Goal: Task Accomplishment & Management: Manage account settings

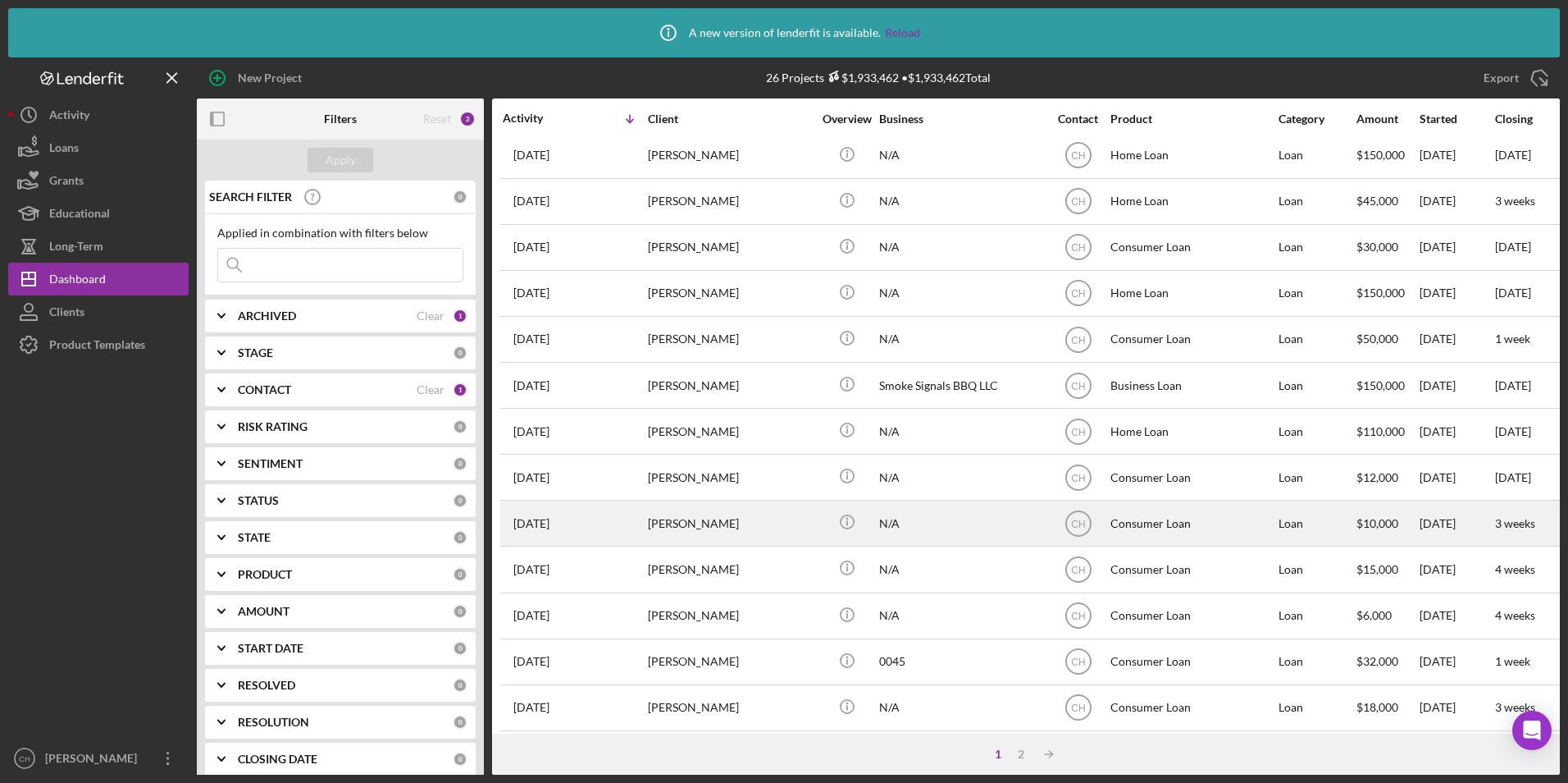
scroll to position [82, 0]
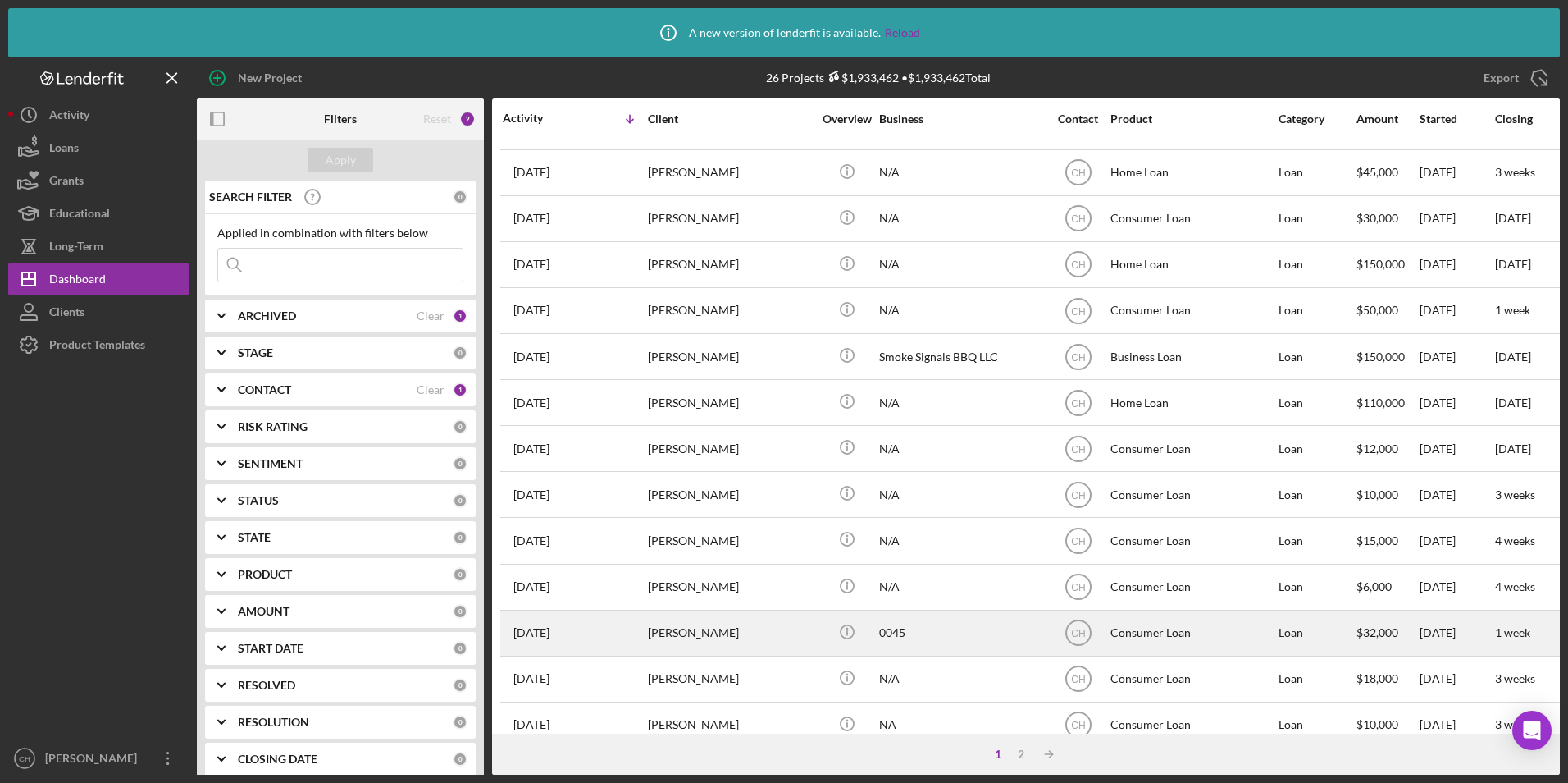
click at [716, 627] on div "[PERSON_NAME]" at bounding box center [730, 633] width 164 height 44
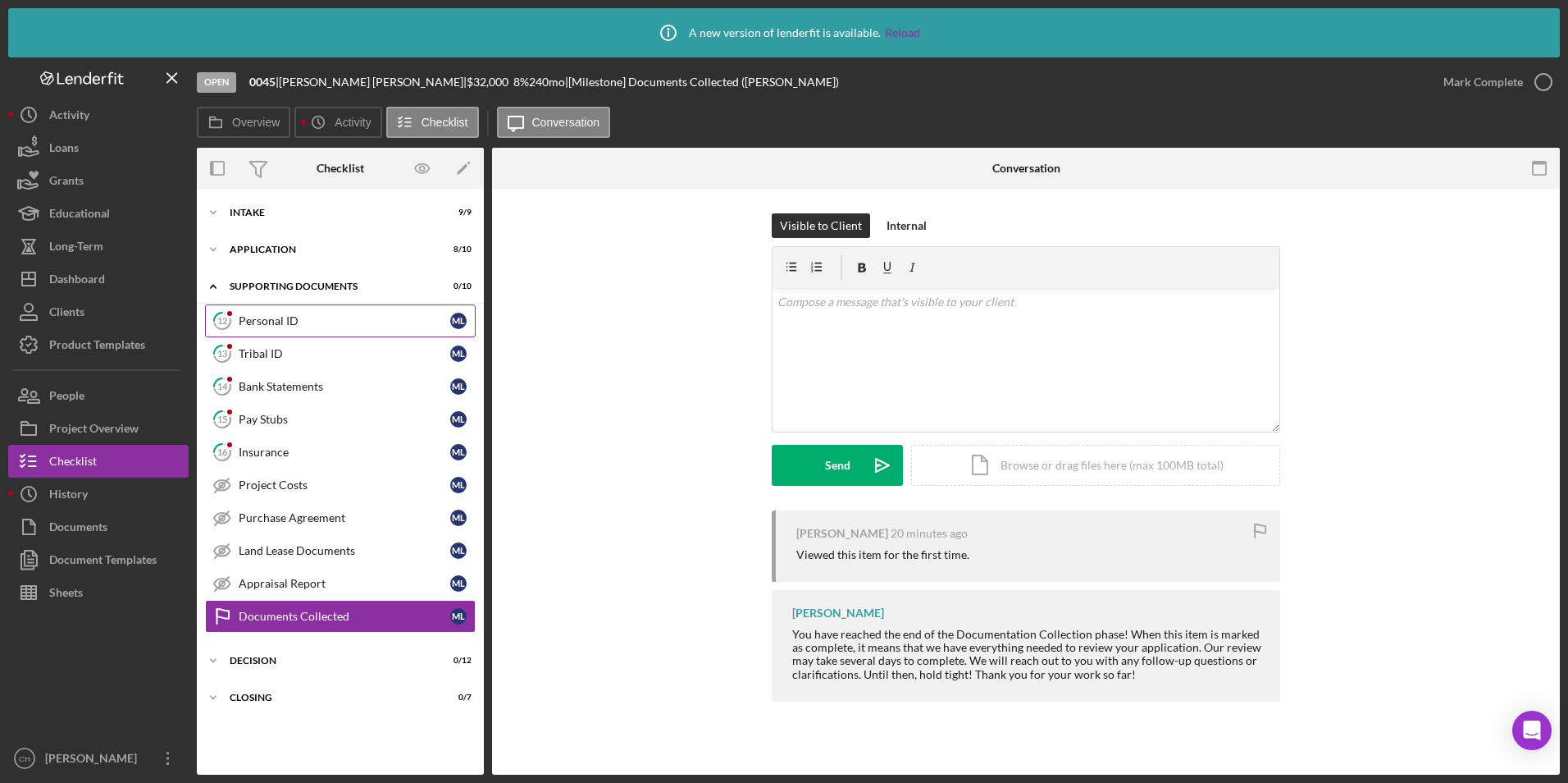
click at [269, 322] on div "Personal ID" at bounding box center [344, 321] width 212 height 13
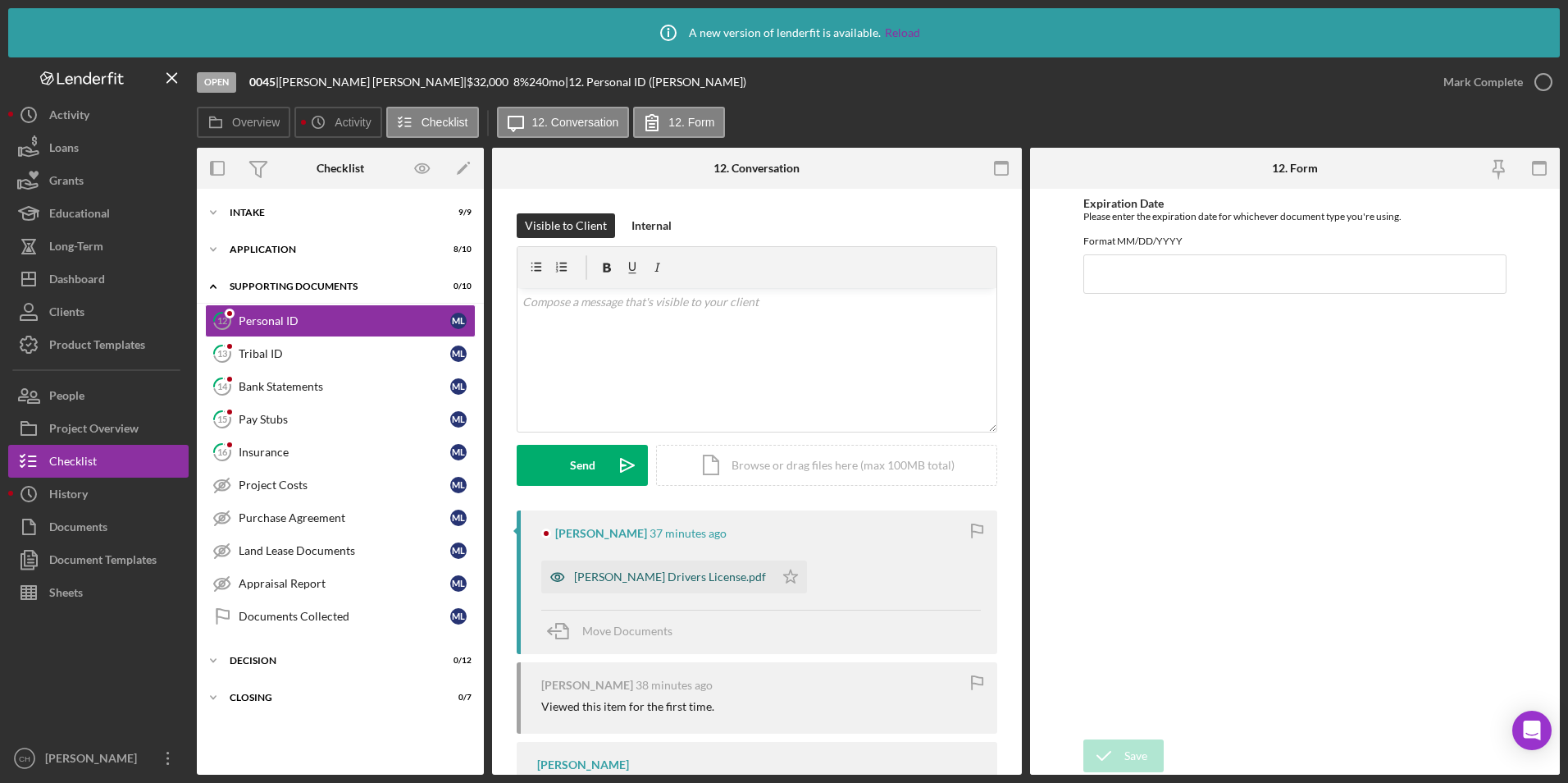
click at [649, 580] on div "[PERSON_NAME] Drivers License.pdf" at bounding box center [670, 577] width 192 height 13
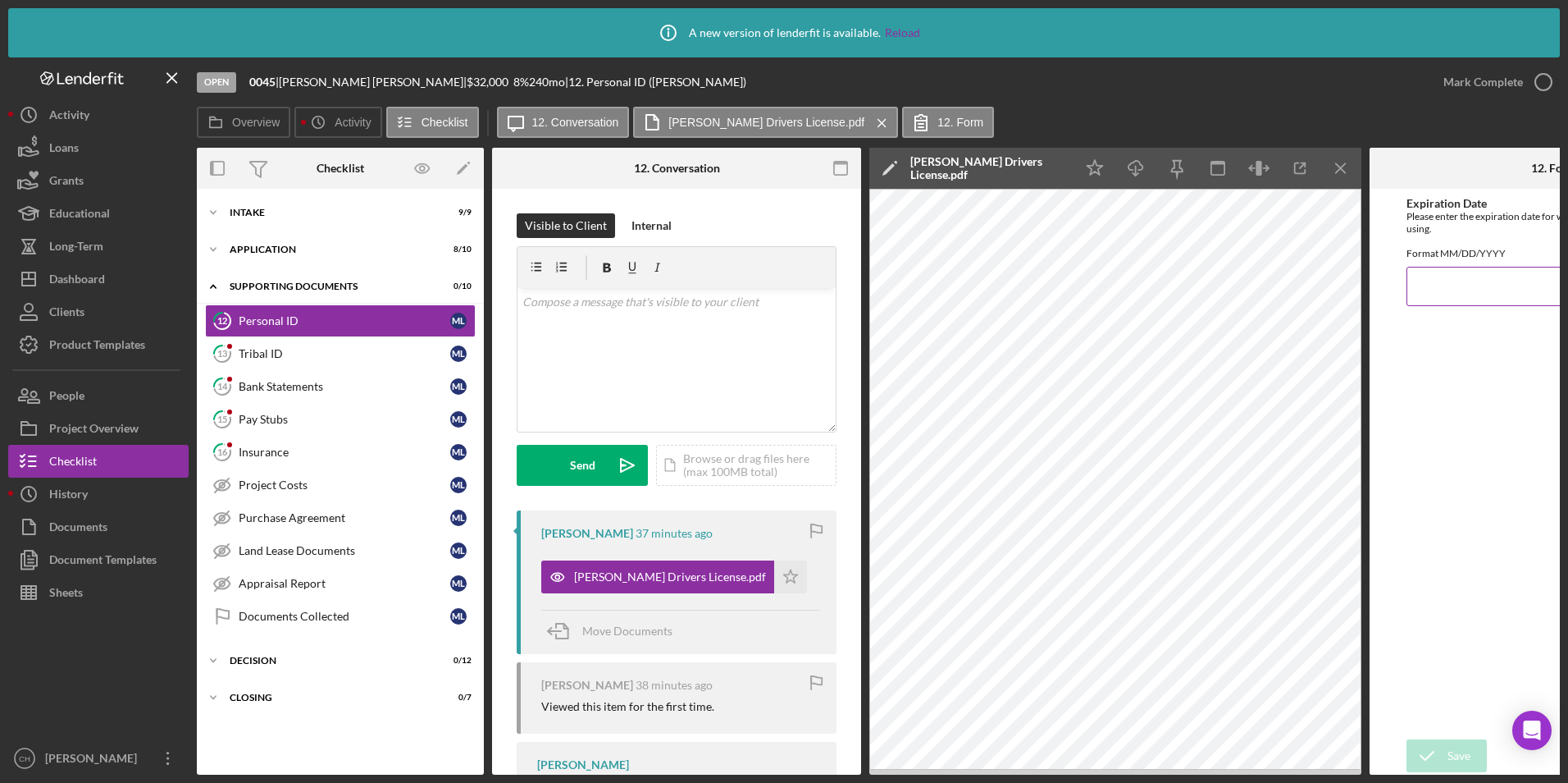
click at [1471, 298] on input "Expiration Date" at bounding box center [1554, 287] width 295 height 40
type input "[DATE]"
click at [1443, 757] on icon "submit" at bounding box center [1426, 755] width 41 height 41
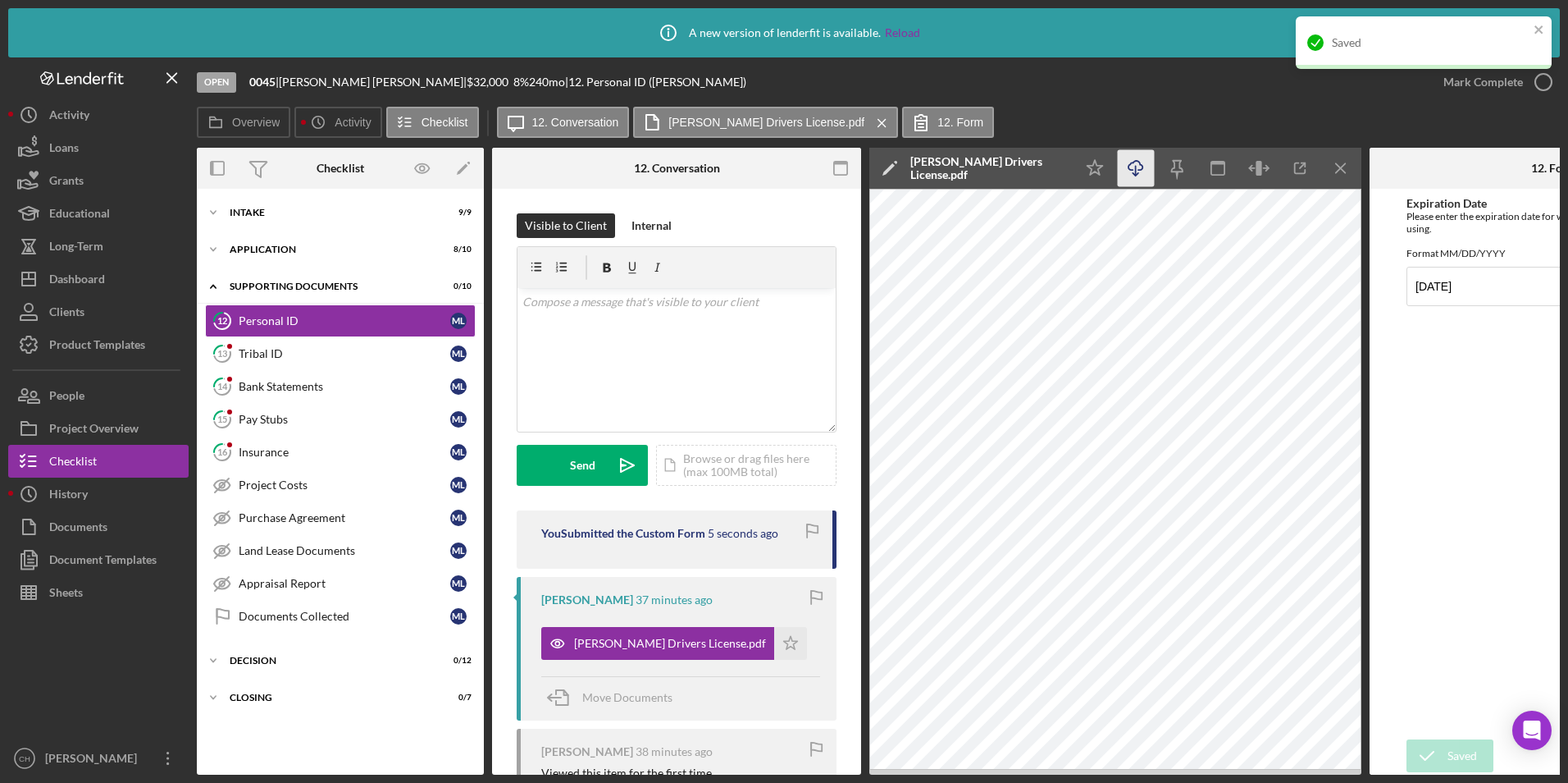
click at [1138, 169] on icon "Icon/Download" at bounding box center [1136, 169] width 37 height 37
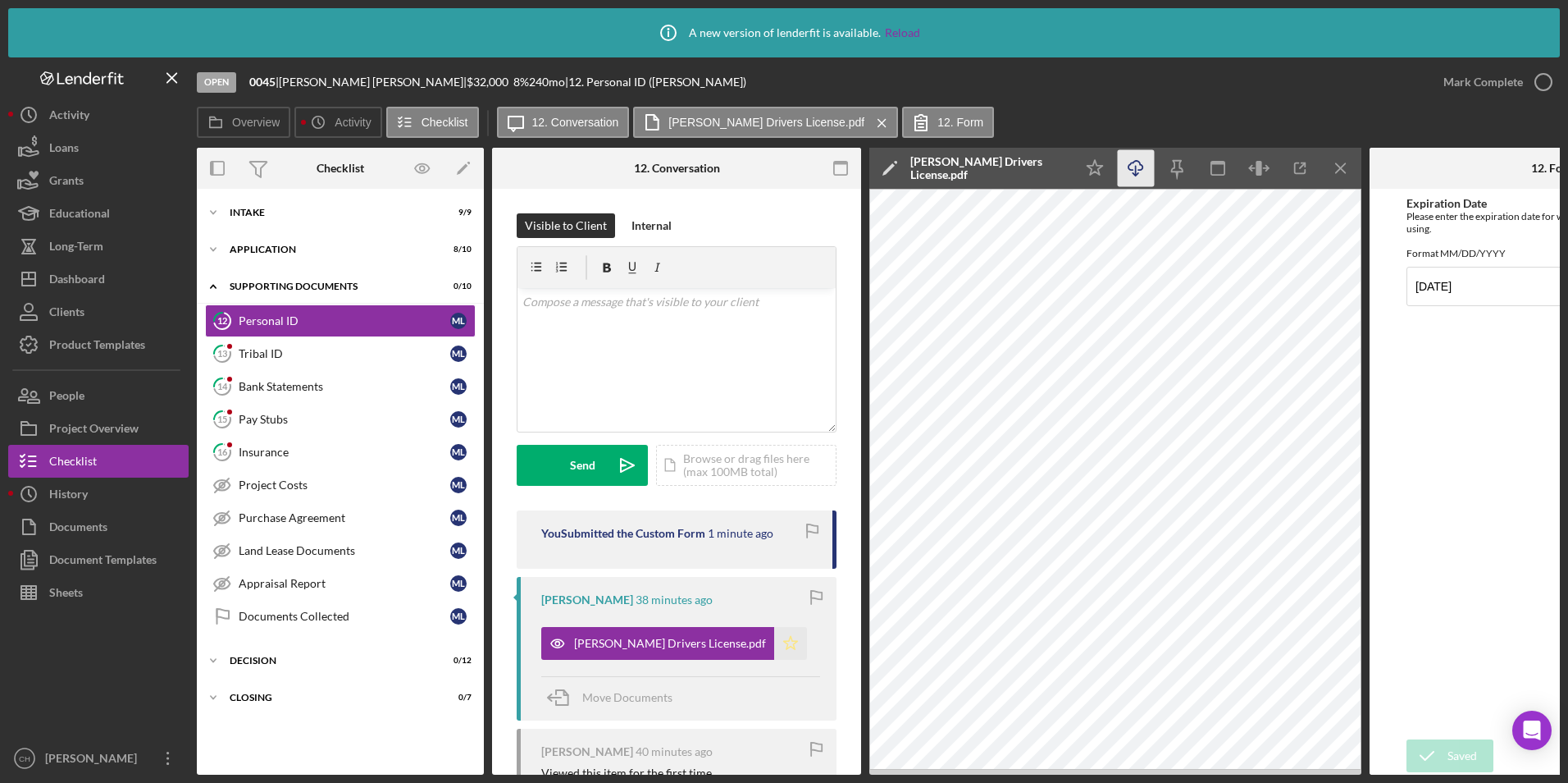
click at [784, 636] on polygon "button" at bounding box center [790, 643] width 14 height 13
click at [1477, 81] on div "Mark Complete" at bounding box center [1483, 81] width 79 height 33
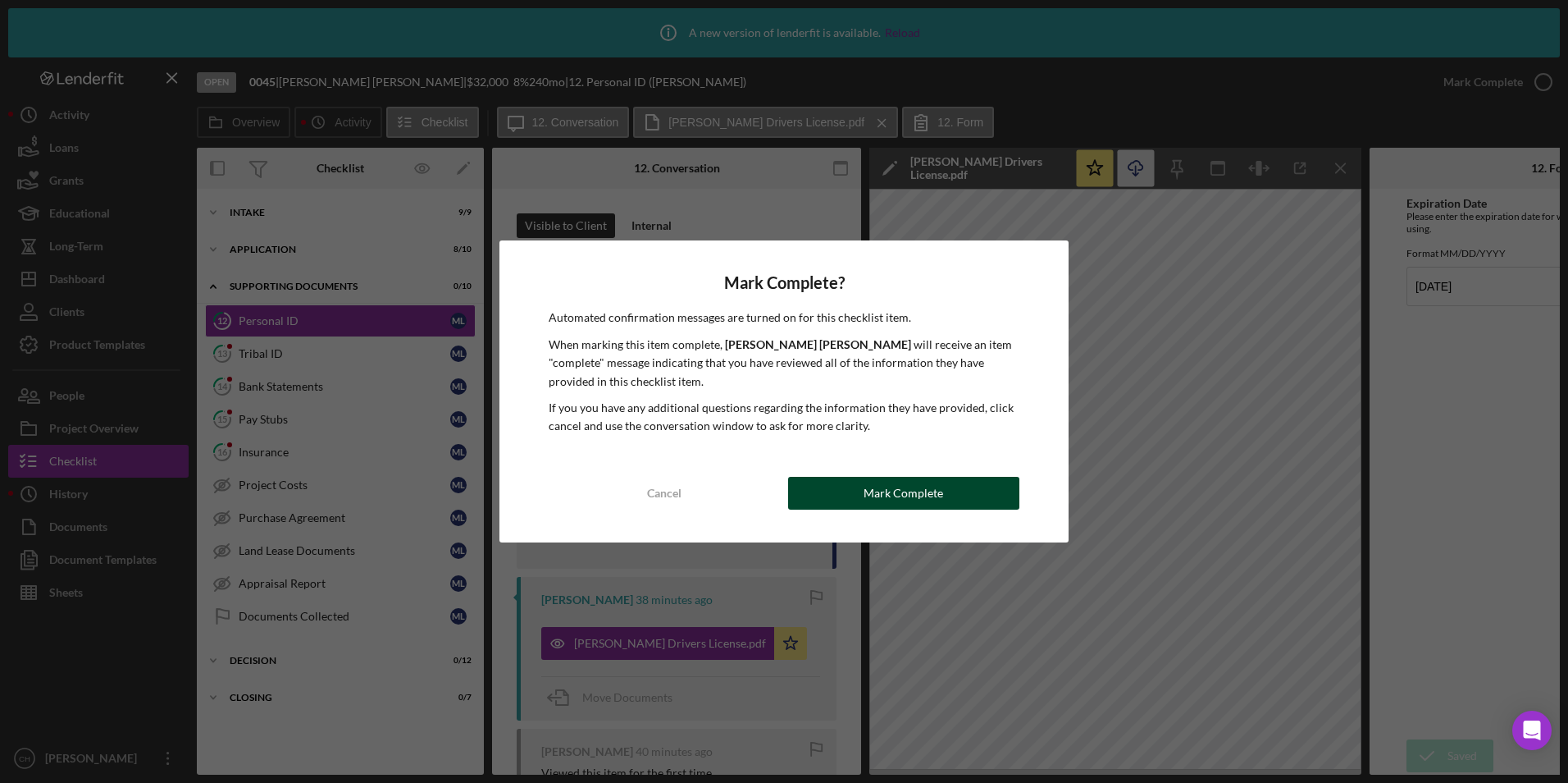
click at [890, 496] on div "Mark Complete" at bounding box center [903, 492] width 79 height 33
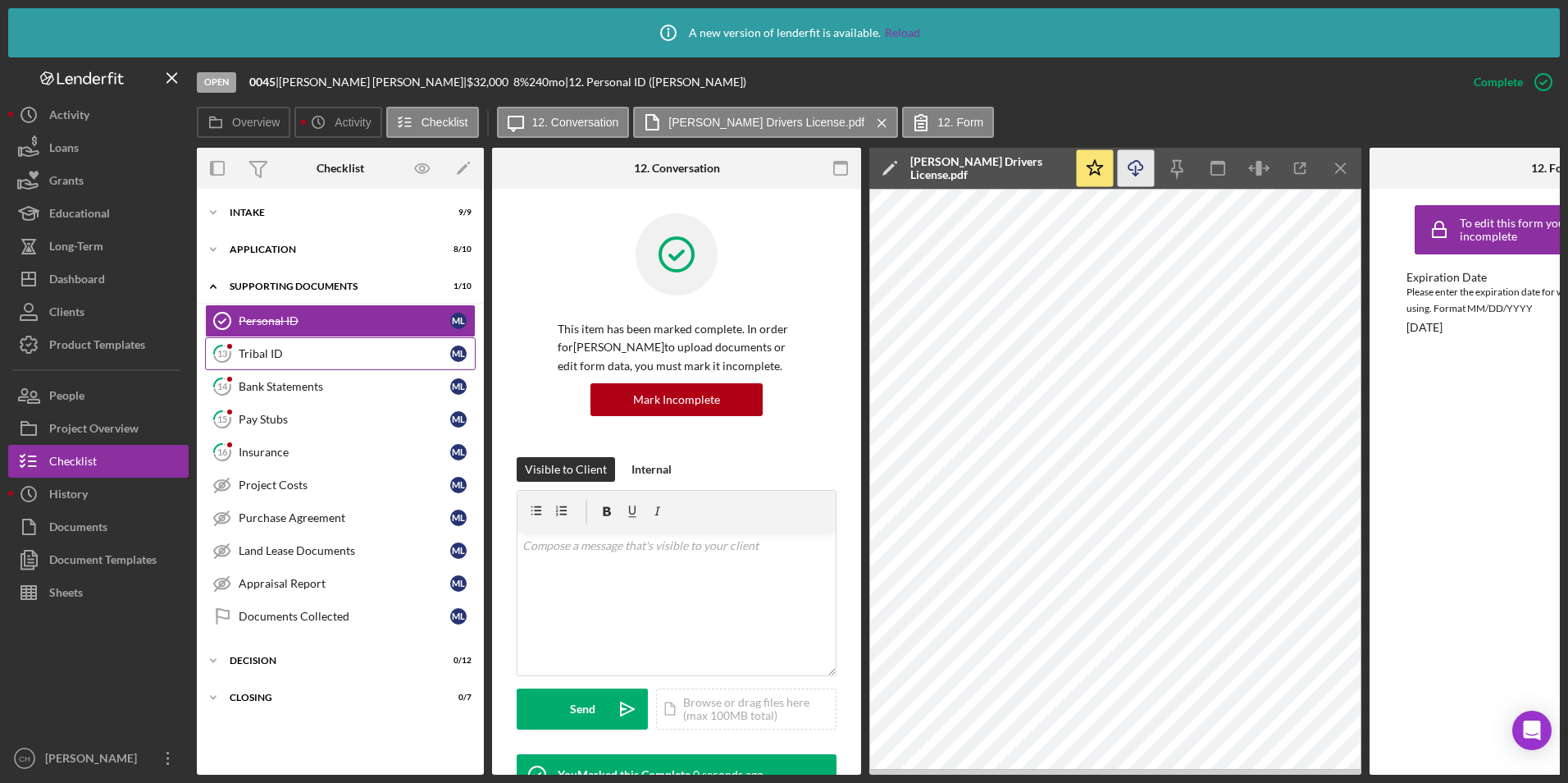
click at [252, 357] on div "Tribal ID" at bounding box center [344, 354] width 212 height 13
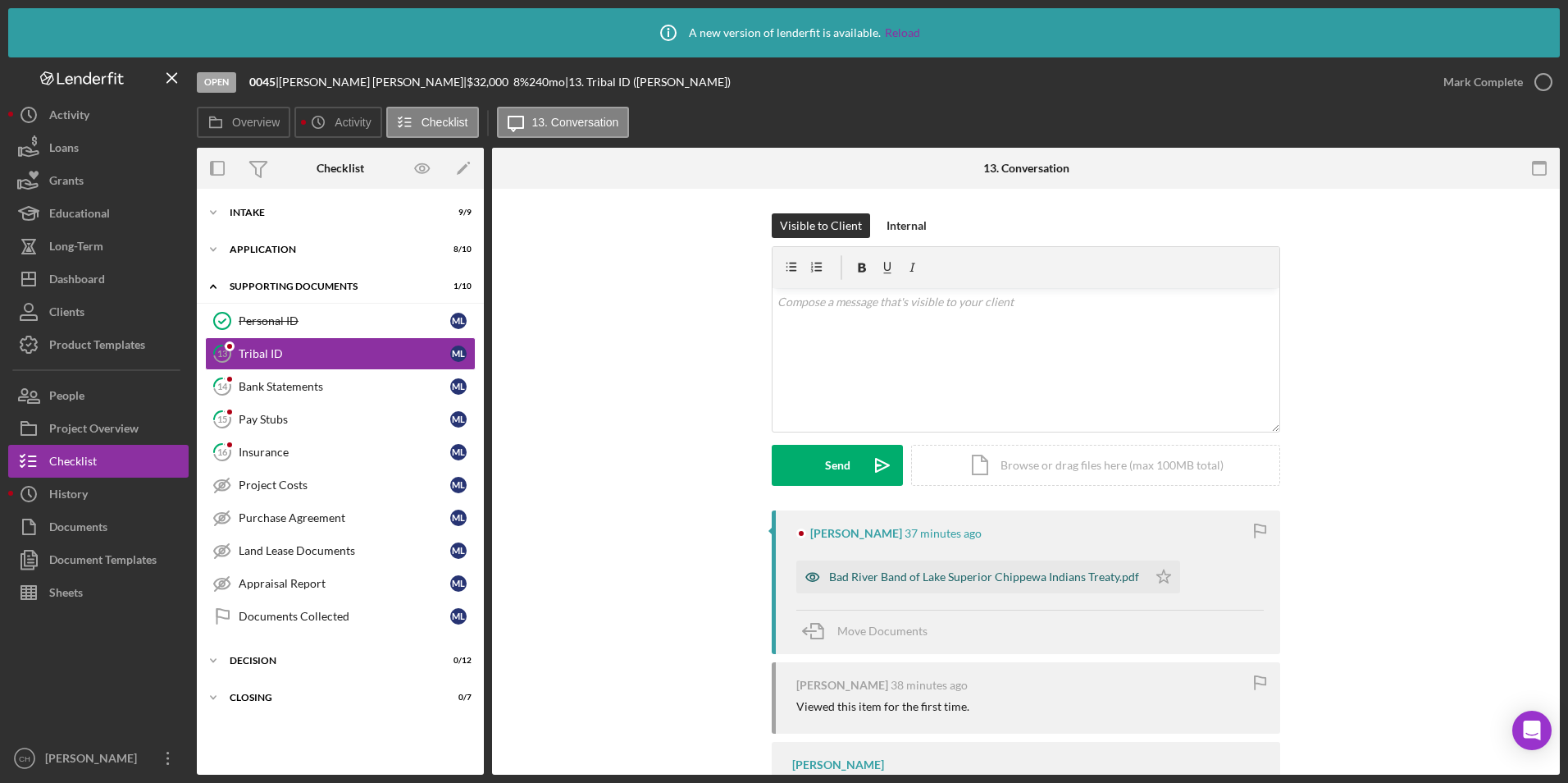
click at [893, 569] on div "Bad River Band of Lake Superior Chippewa Indians Treaty.pdf" at bounding box center [971, 577] width 351 height 33
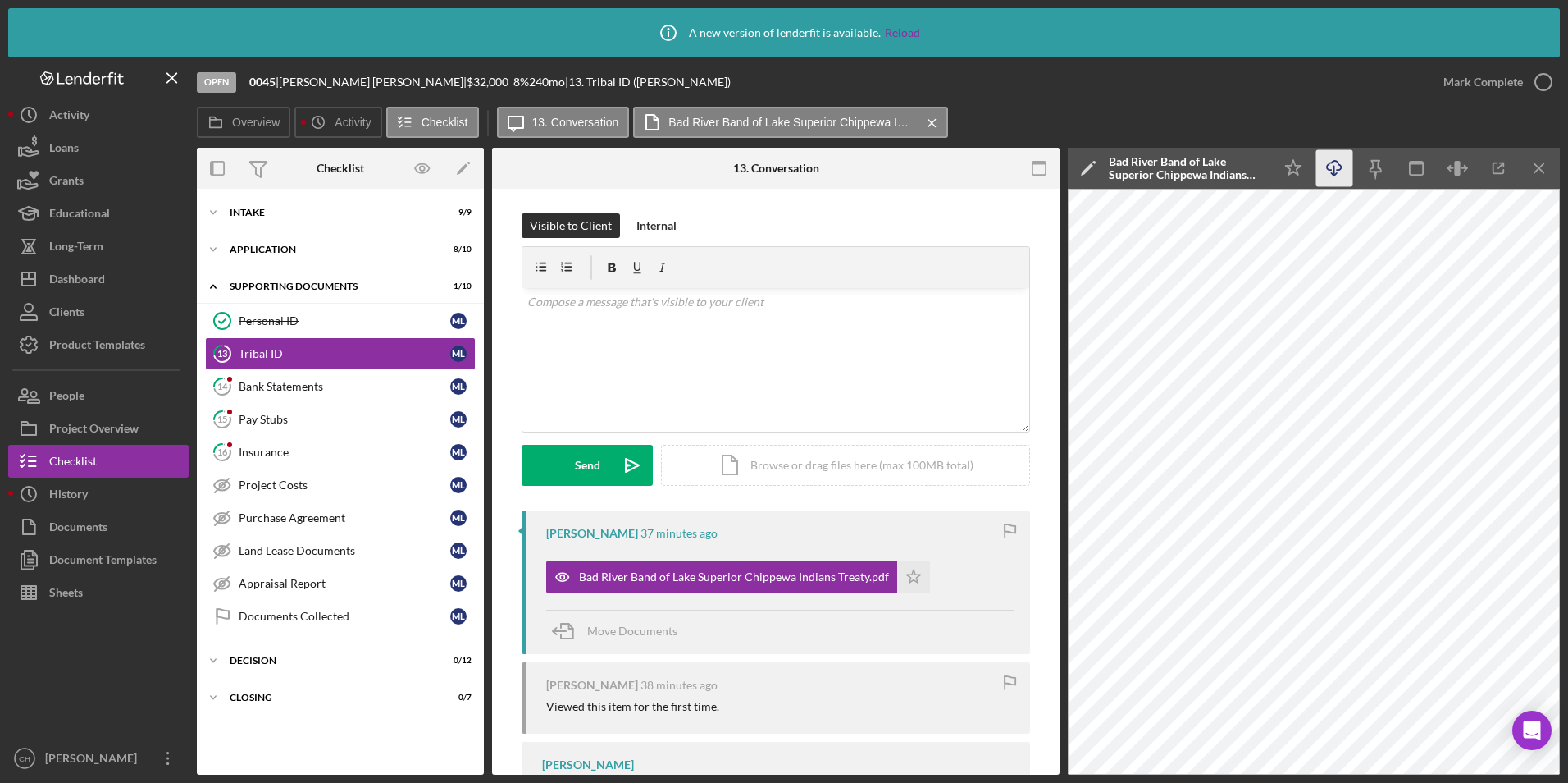
click at [1337, 166] on icon "Icon/Download" at bounding box center [1334, 169] width 37 height 37
click at [907, 580] on polygon "button" at bounding box center [913, 576] width 14 height 13
click at [1479, 84] on div "Mark Complete" at bounding box center [1483, 81] width 79 height 33
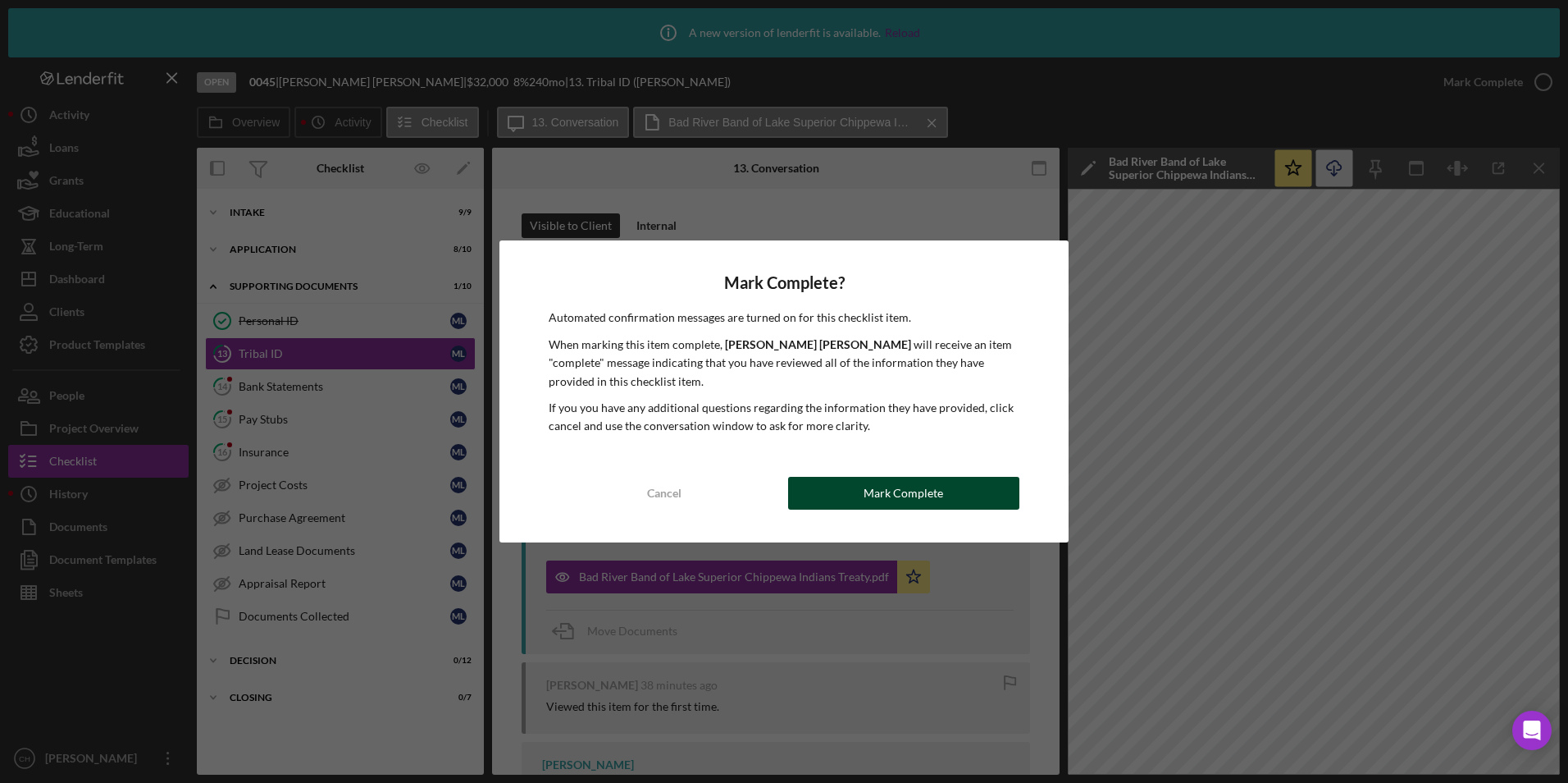
click at [873, 500] on div "Mark Complete" at bounding box center [903, 492] width 79 height 33
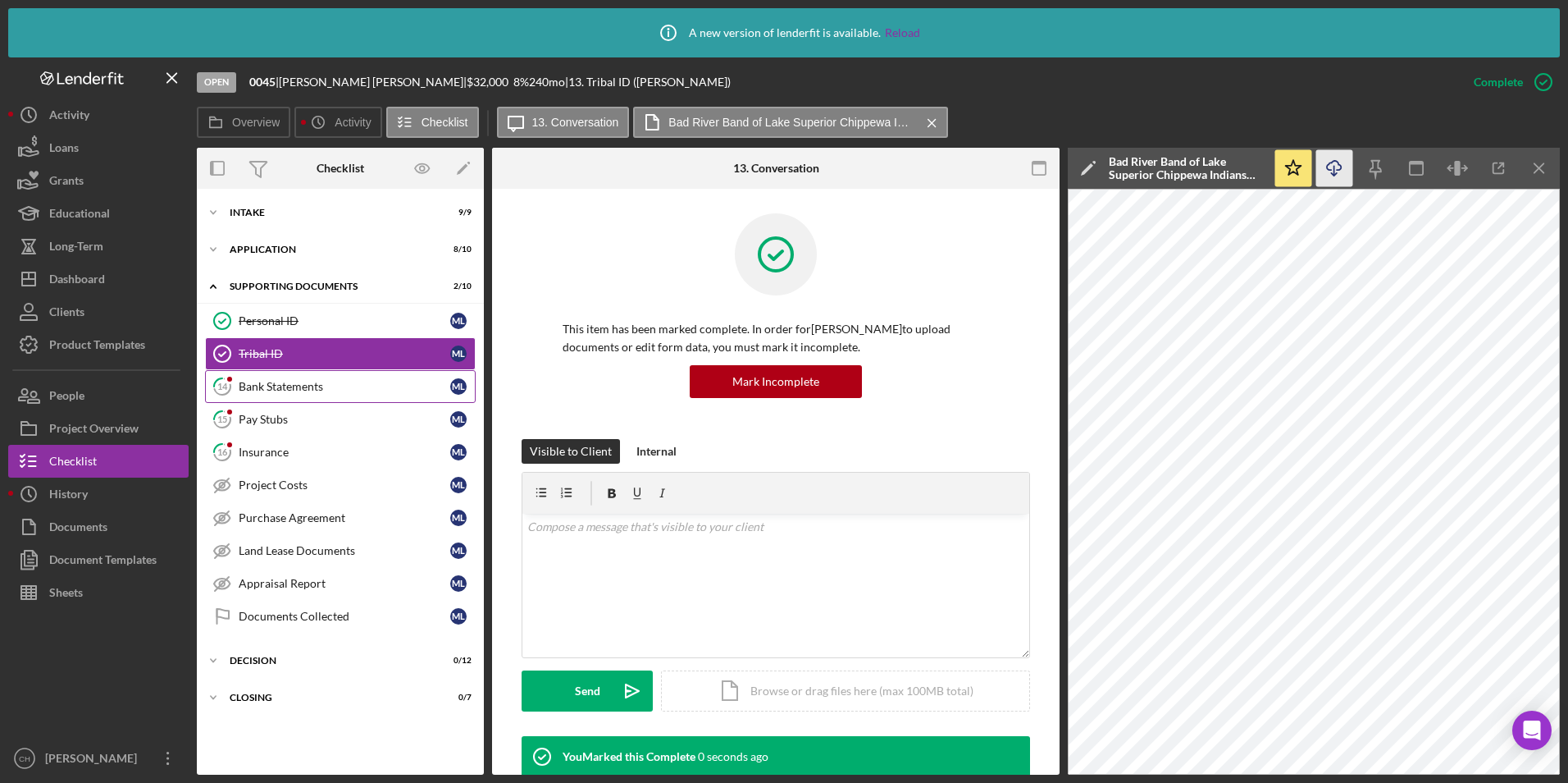
click at [307, 383] on div "Bank Statements" at bounding box center [344, 386] width 212 height 13
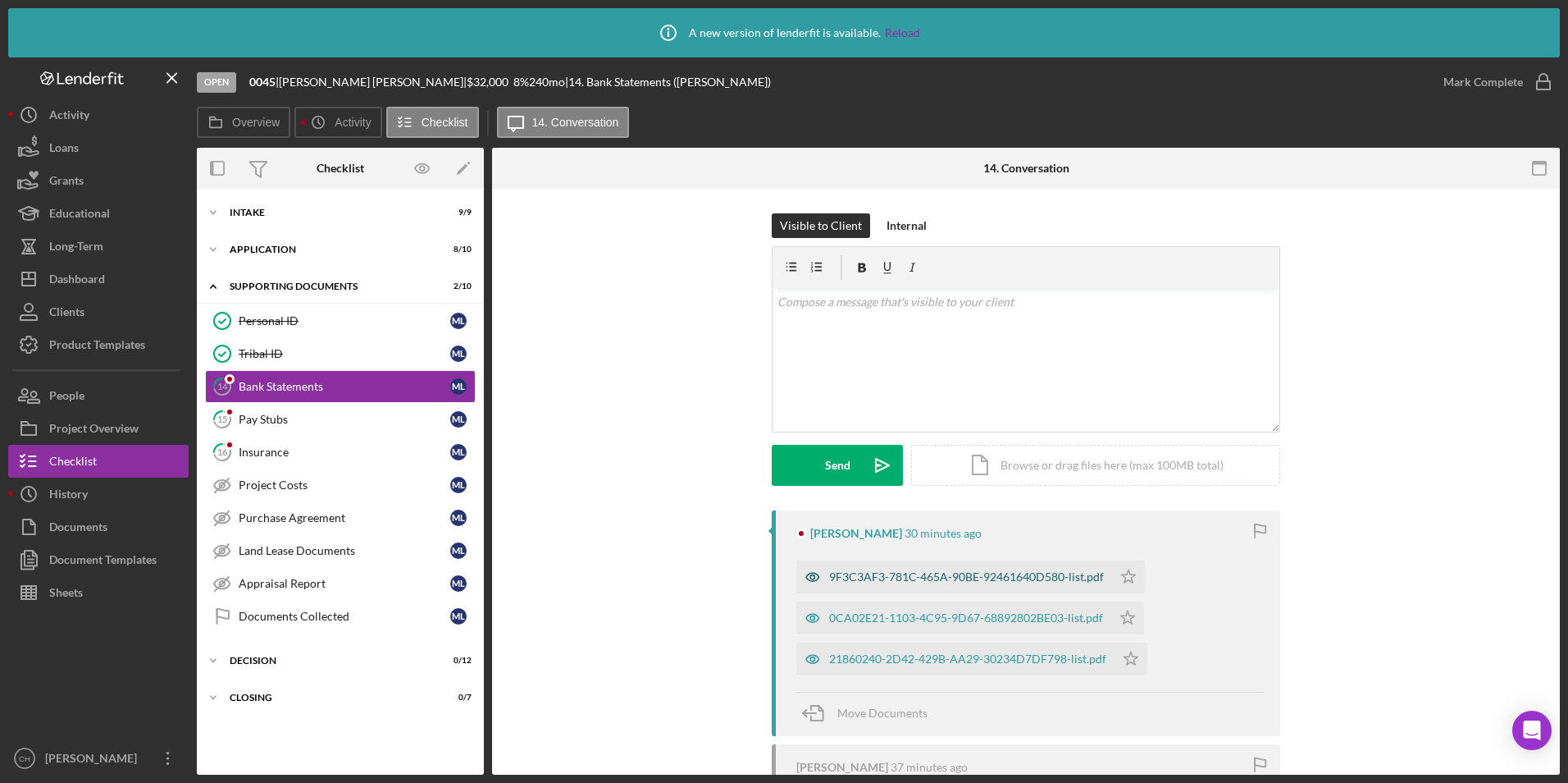
click at [869, 573] on div "9F3C3AF3-781C-465A-90BE-92461640D580-list.pdf" at bounding box center [966, 577] width 274 height 13
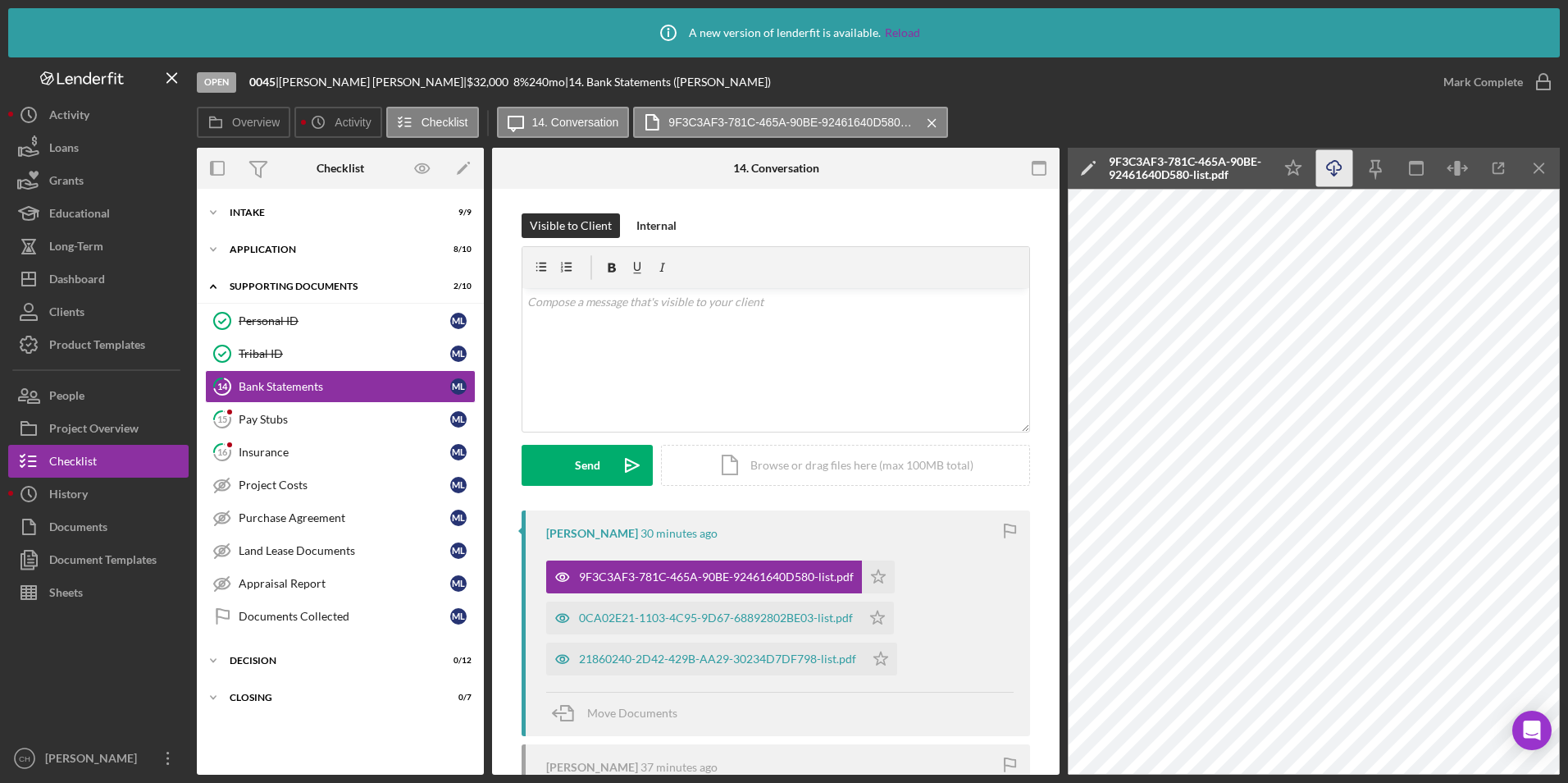
click at [1337, 169] on icon "button" at bounding box center [1333, 166] width 14 height 9
click at [872, 577] on polygon "button" at bounding box center [878, 576] width 14 height 13
click at [709, 615] on div "0CA02E21-1103-4C95-9D67-68892802BE03-list.pdf" at bounding box center [715, 618] width 273 height 13
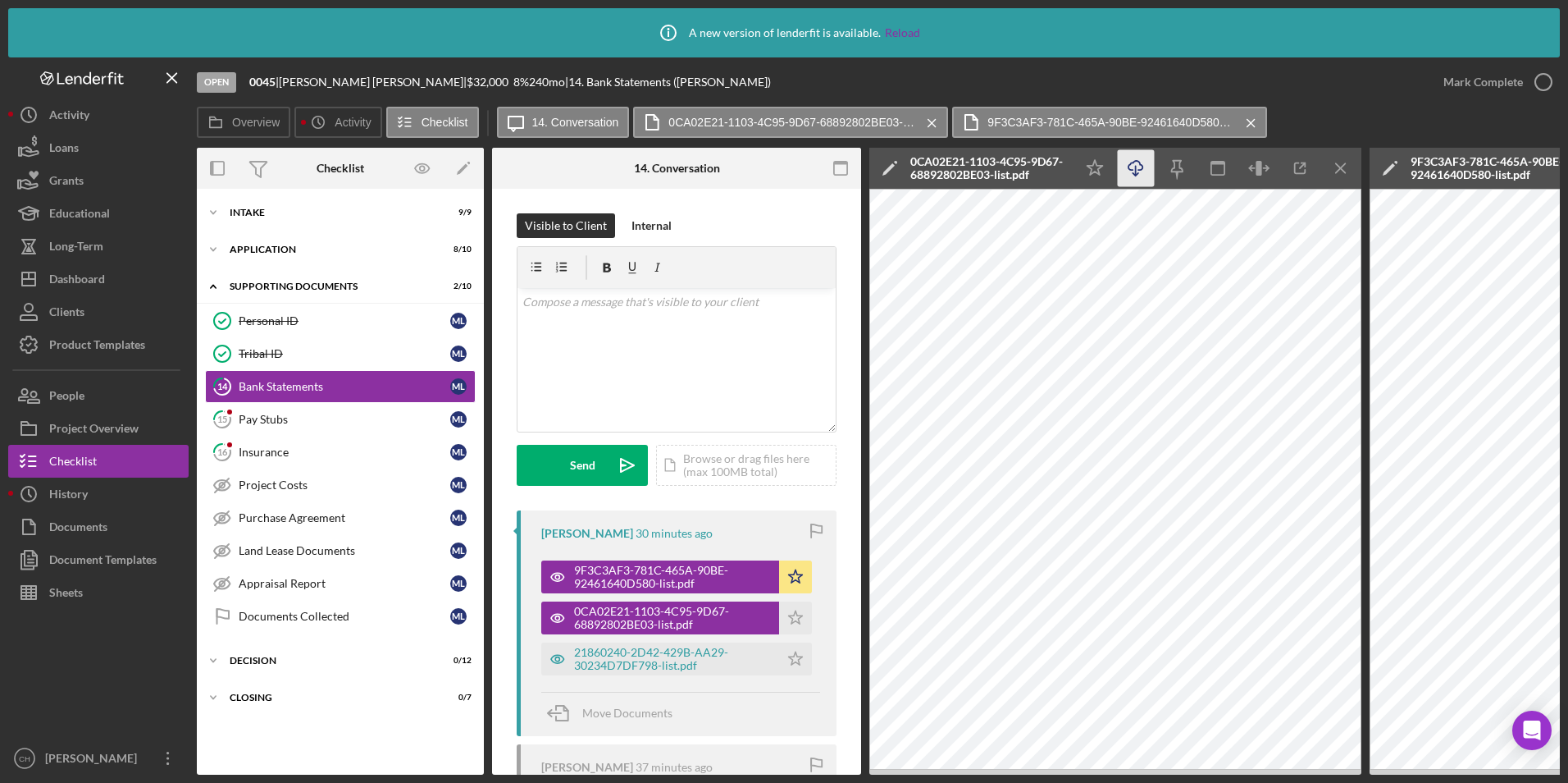
click at [1140, 174] on icon "Icon/Download" at bounding box center [1136, 169] width 37 height 37
click at [790, 612] on polygon "button" at bounding box center [796, 617] width 14 height 13
click at [654, 656] on div "21860240-2D42-429B-AA29-30234D7DF798-list.pdf" at bounding box center [673, 659] width 197 height 27
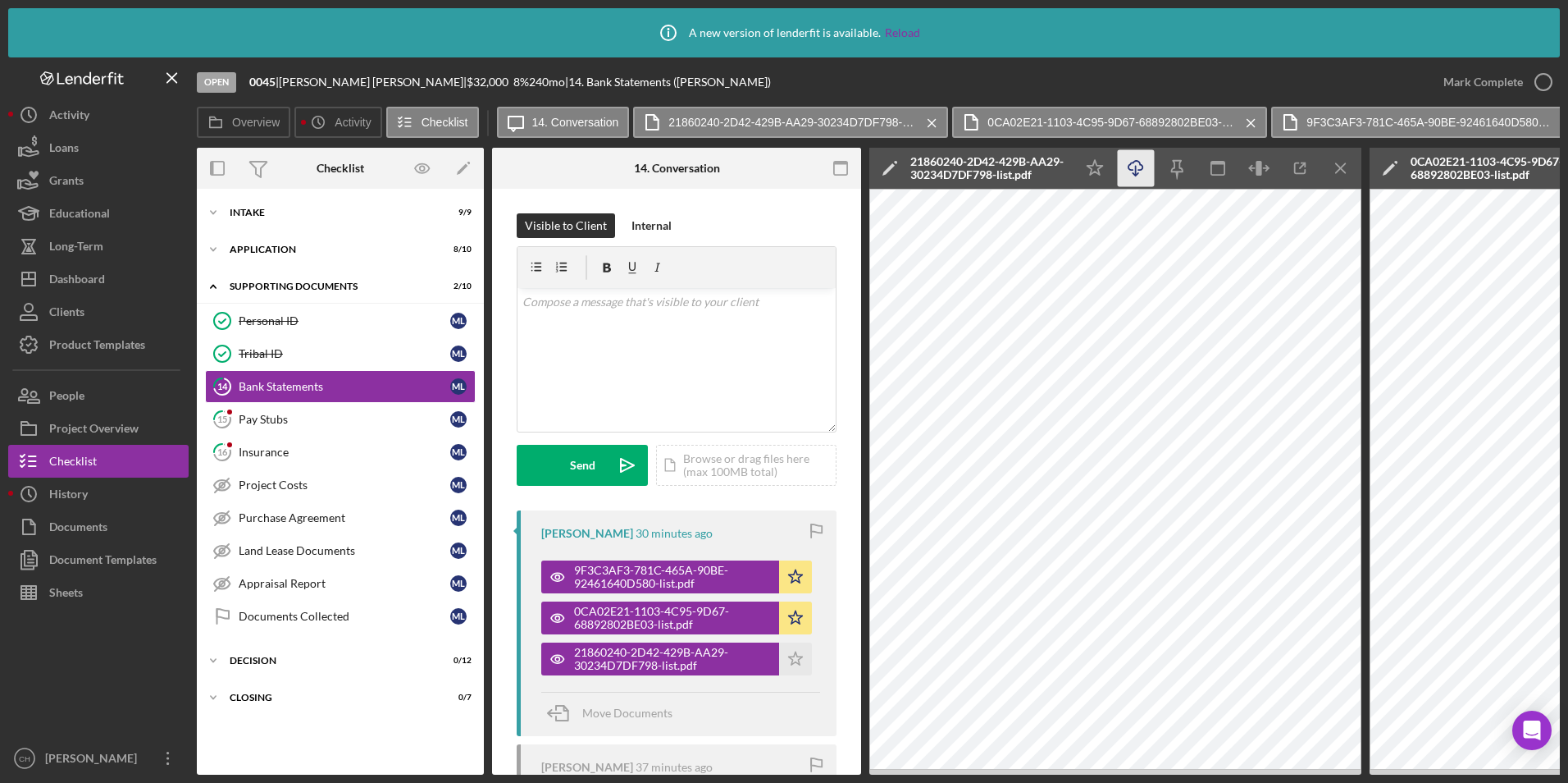
click at [1133, 178] on icon "Icon/Download" at bounding box center [1136, 169] width 37 height 37
click at [785, 646] on icon "Icon/Star" at bounding box center [795, 658] width 33 height 33
click at [1451, 77] on div "Mark Complete" at bounding box center [1483, 81] width 79 height 33
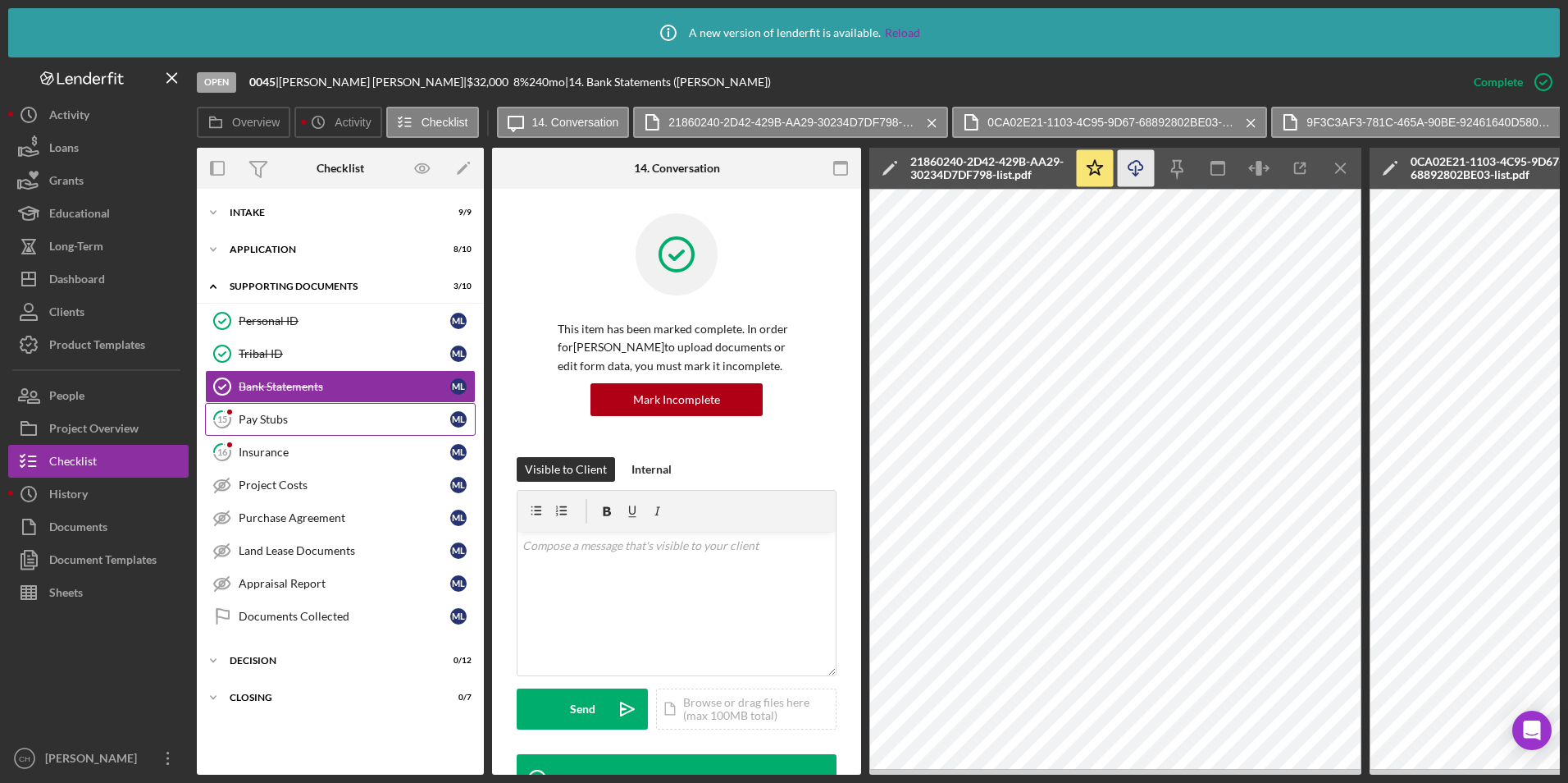
click at [273, 428] on link "15 Pay Stubs m l" at bounding box center [341, 418] width 271 height 33
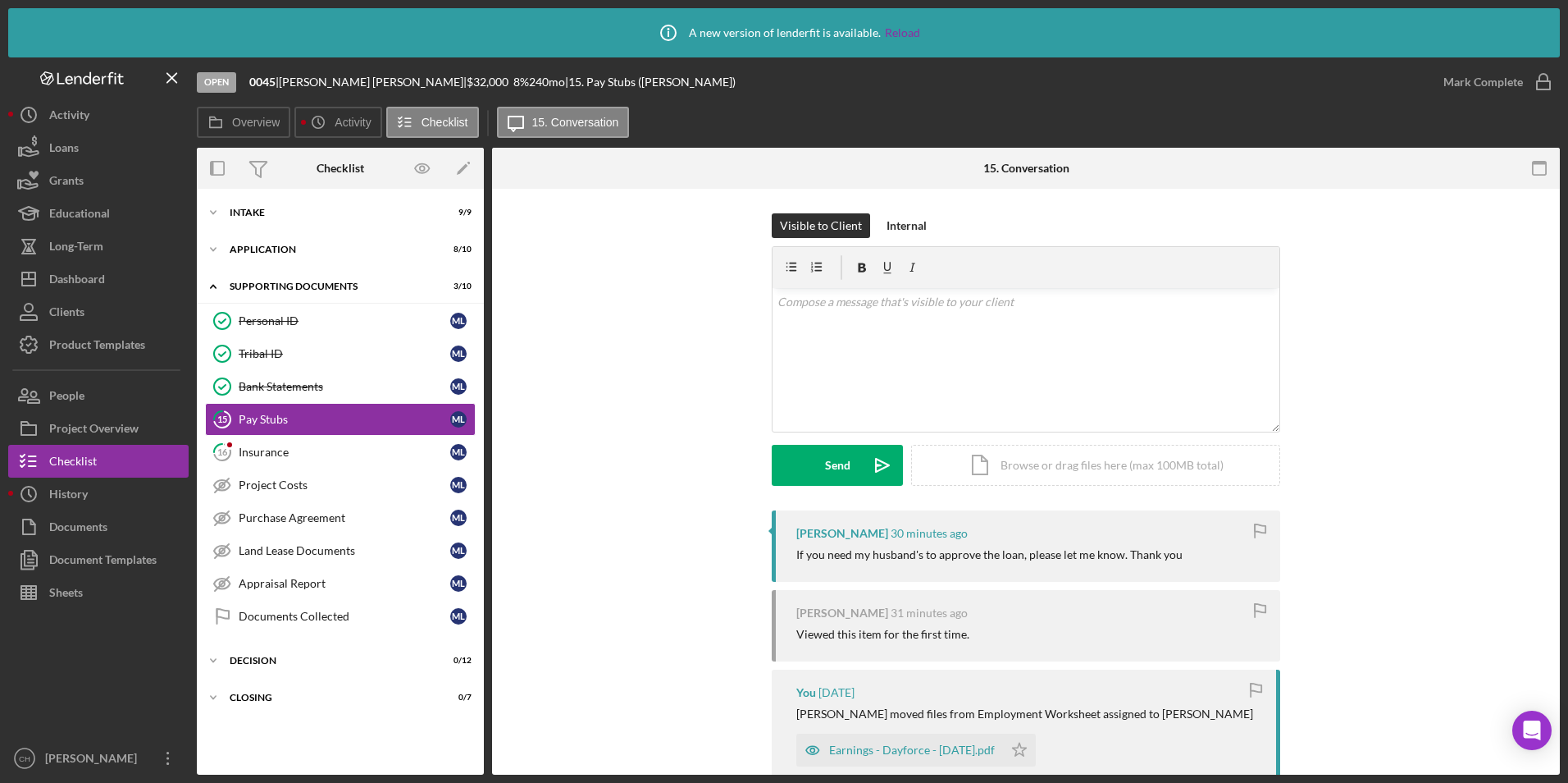
scroll to position [82, 0]
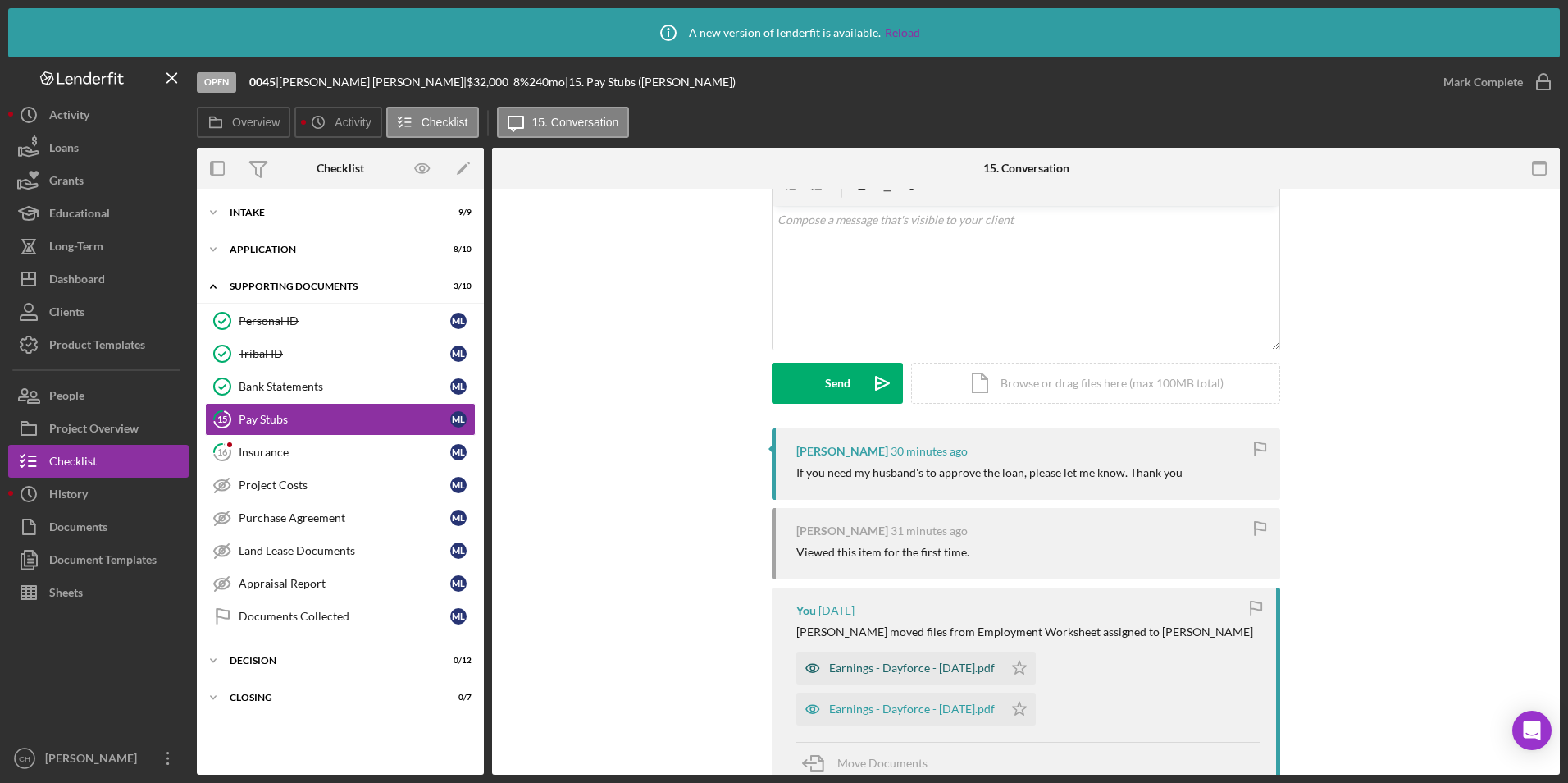
click at [873, 669] on div "Earnings - Dayforce - [DATE].pdf" at bounding box center [911, 667] width 166 height 13
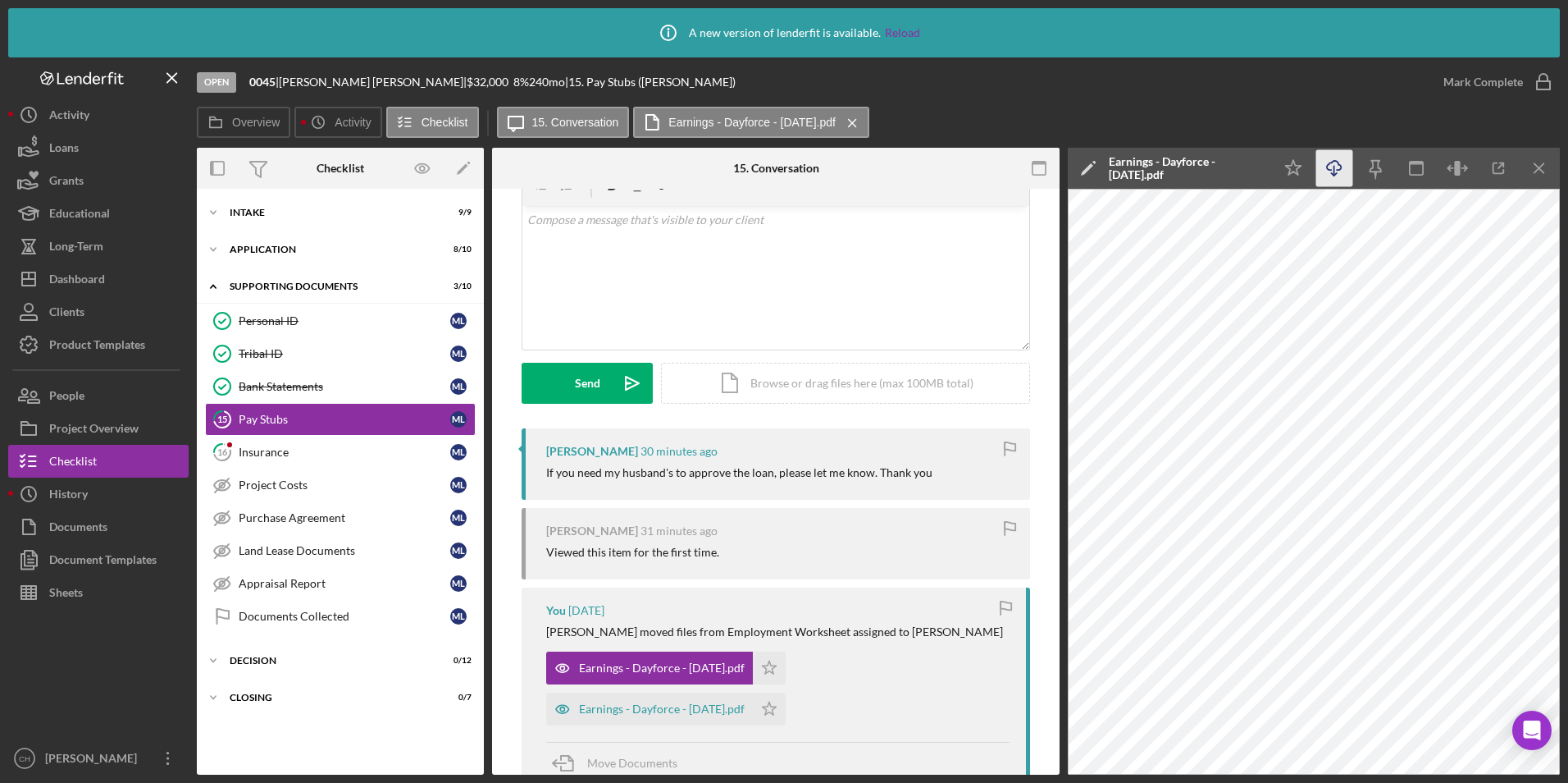
click at [1330, 169] on icon "Icon/Download" at bounding box center [1334, 169] width 37 height 37
click at [766, 663] on icon "Icon/Star" at bounding box center [768, 667] width 33 height 33
click at [660, 710] on div "Earnings - Dayforce - [DATE].pdf" at bounding box center [661, 709] width 166 height 13
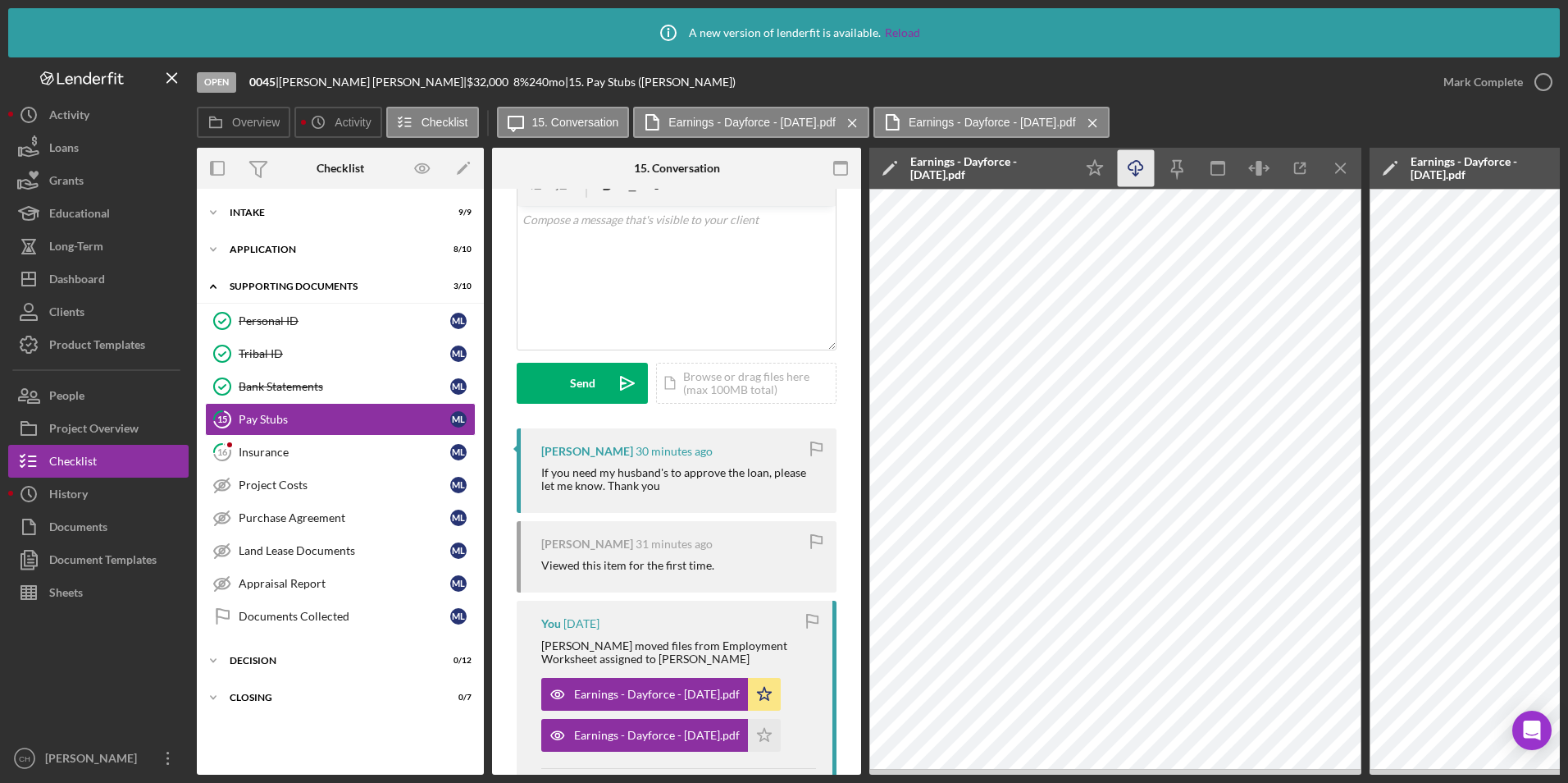
click at [1136, 164] on icon "Icon/Download" at bounding box center [1136, 169] width 37 height 37
click at [770, 725] on icon "Icon/Star" at bounding box center [764, 735] width 33 height 33
click at [1462, 77] on div "Mark Complete" at bounding box center [1483, 81] width 79 height 33
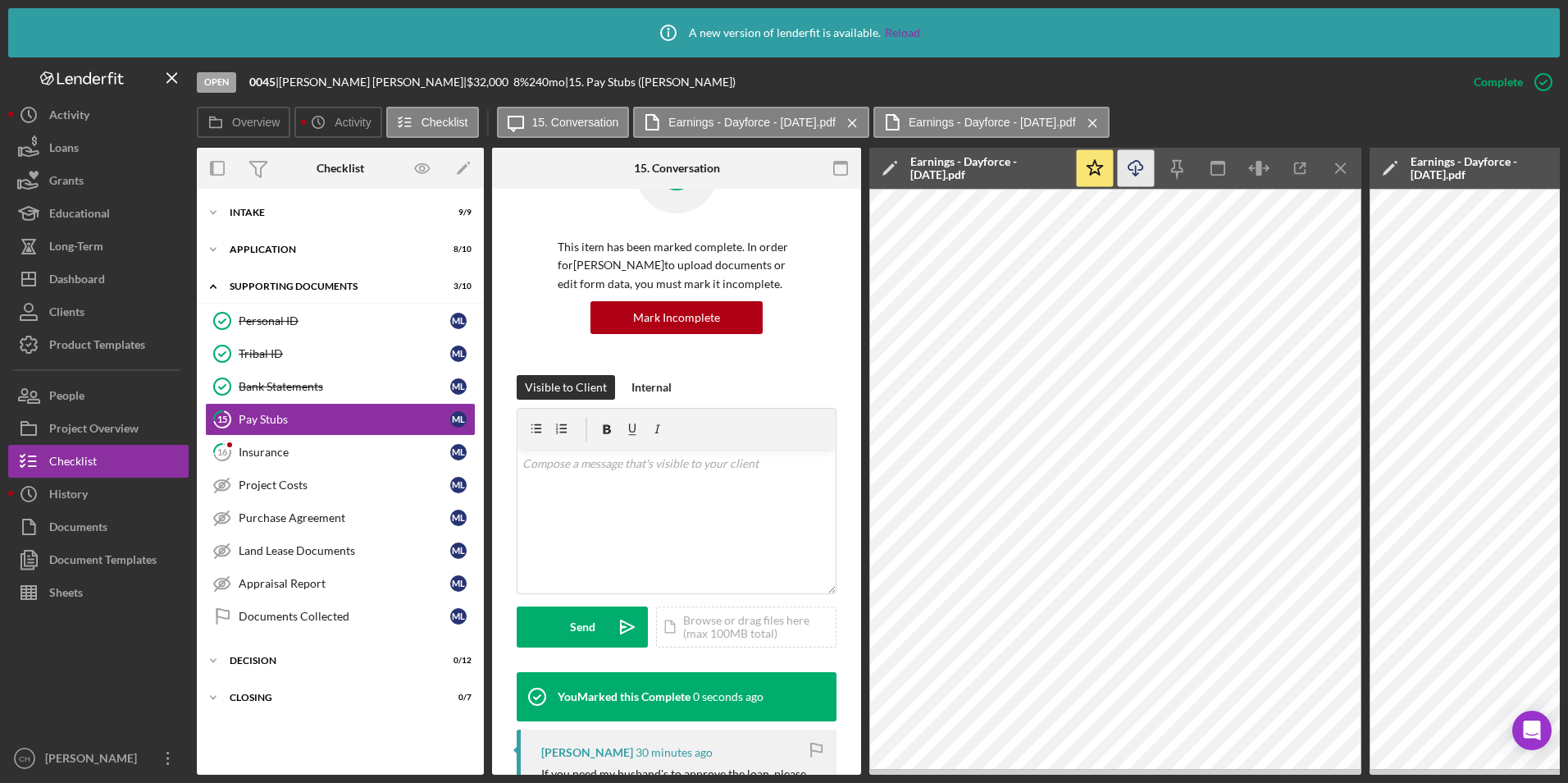
scroll to position [326, 0]
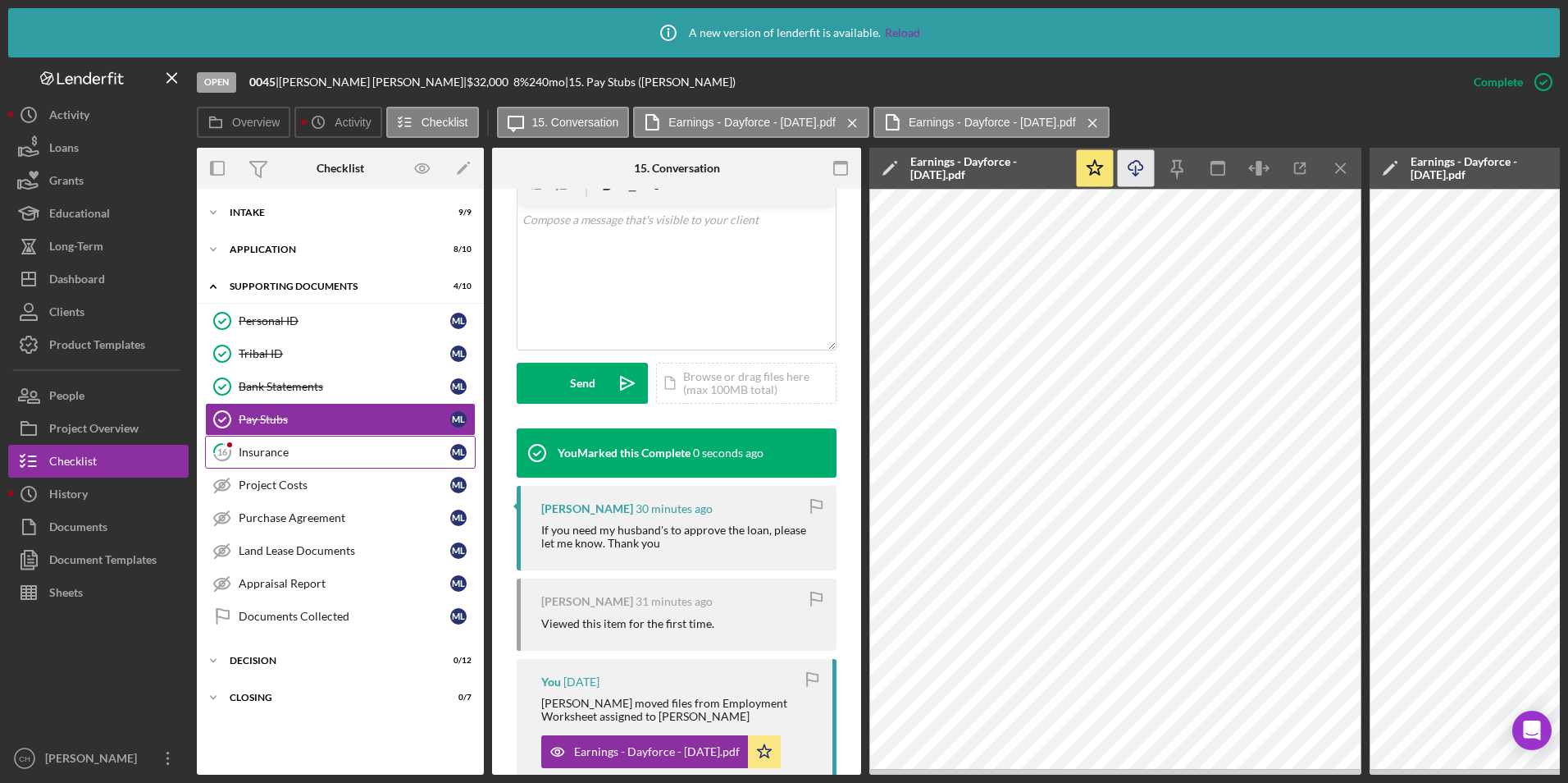
click at [273, 454] on div "Insurance" at bounding box center [344, 452] width 212 height 13
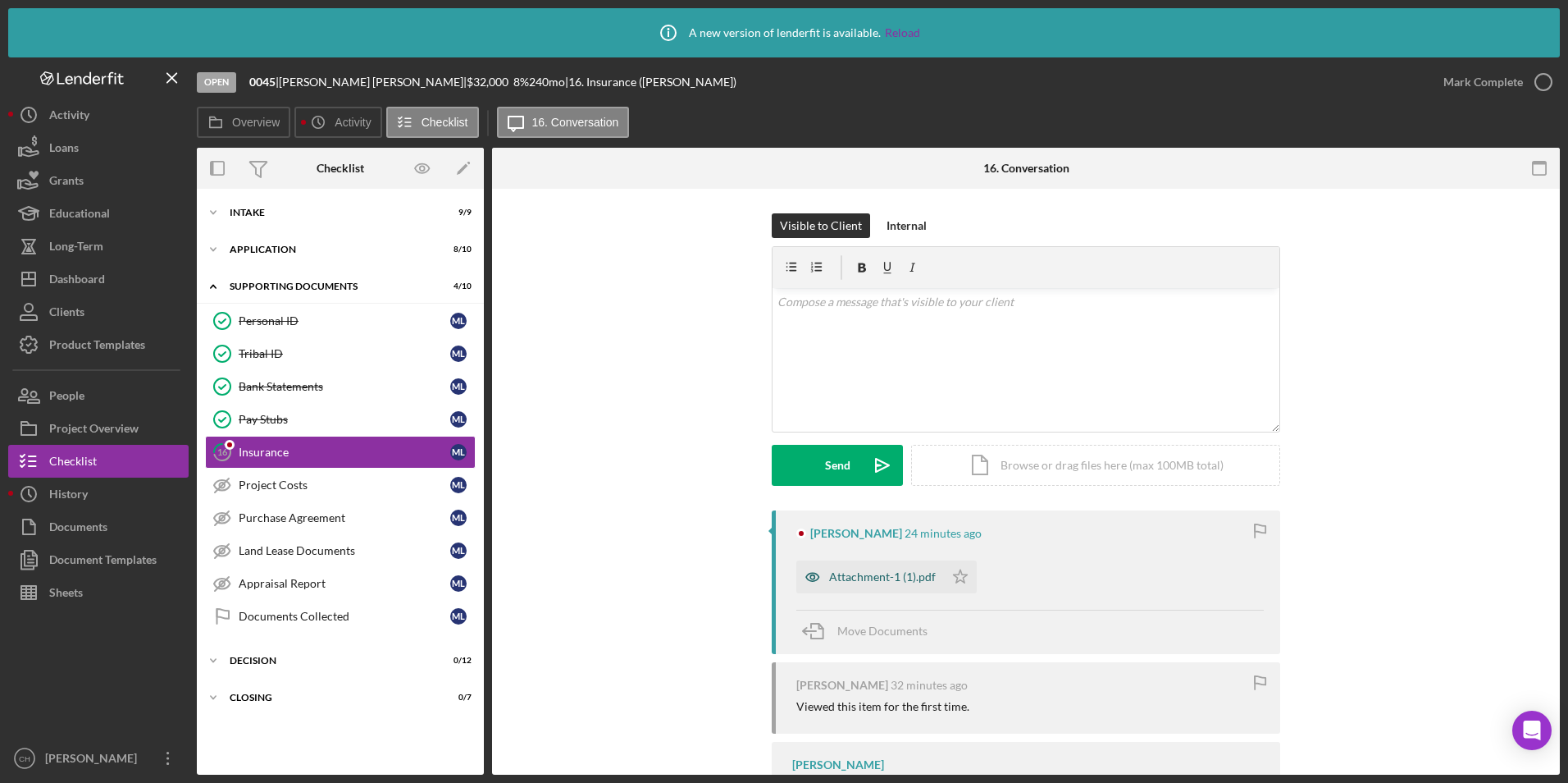
click at [852, 580] on div "Attachment-1 (1).pdf" at bounding box center [882, 577] width 107 height 13
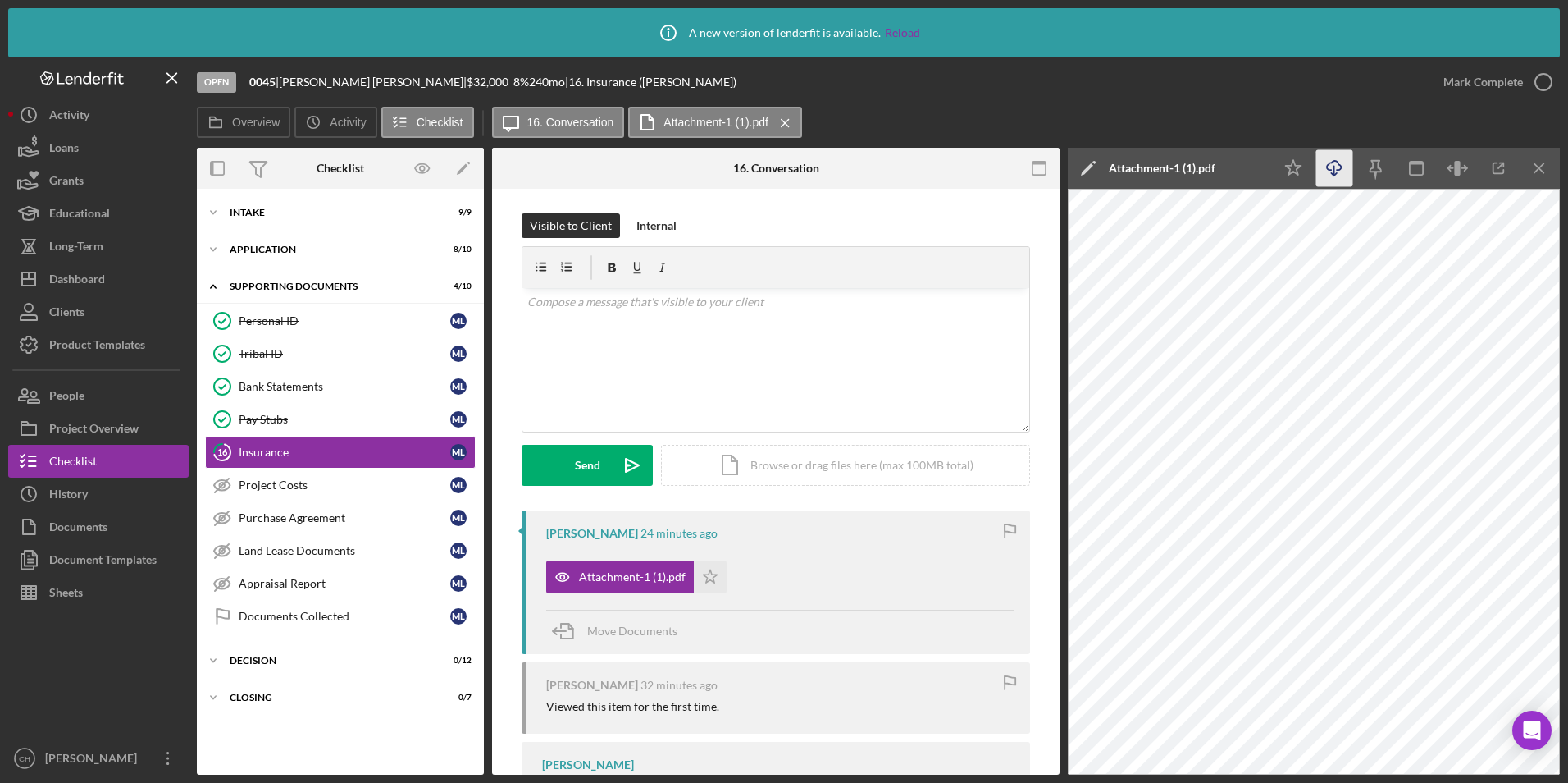
click at [1334, 172] on line "button" at bounding box center [1334, 170] width 0 height 9
click at [267, 499] on link "Project Costs Project Costs m l" at bounding box center [341, 485] width 271 height 33
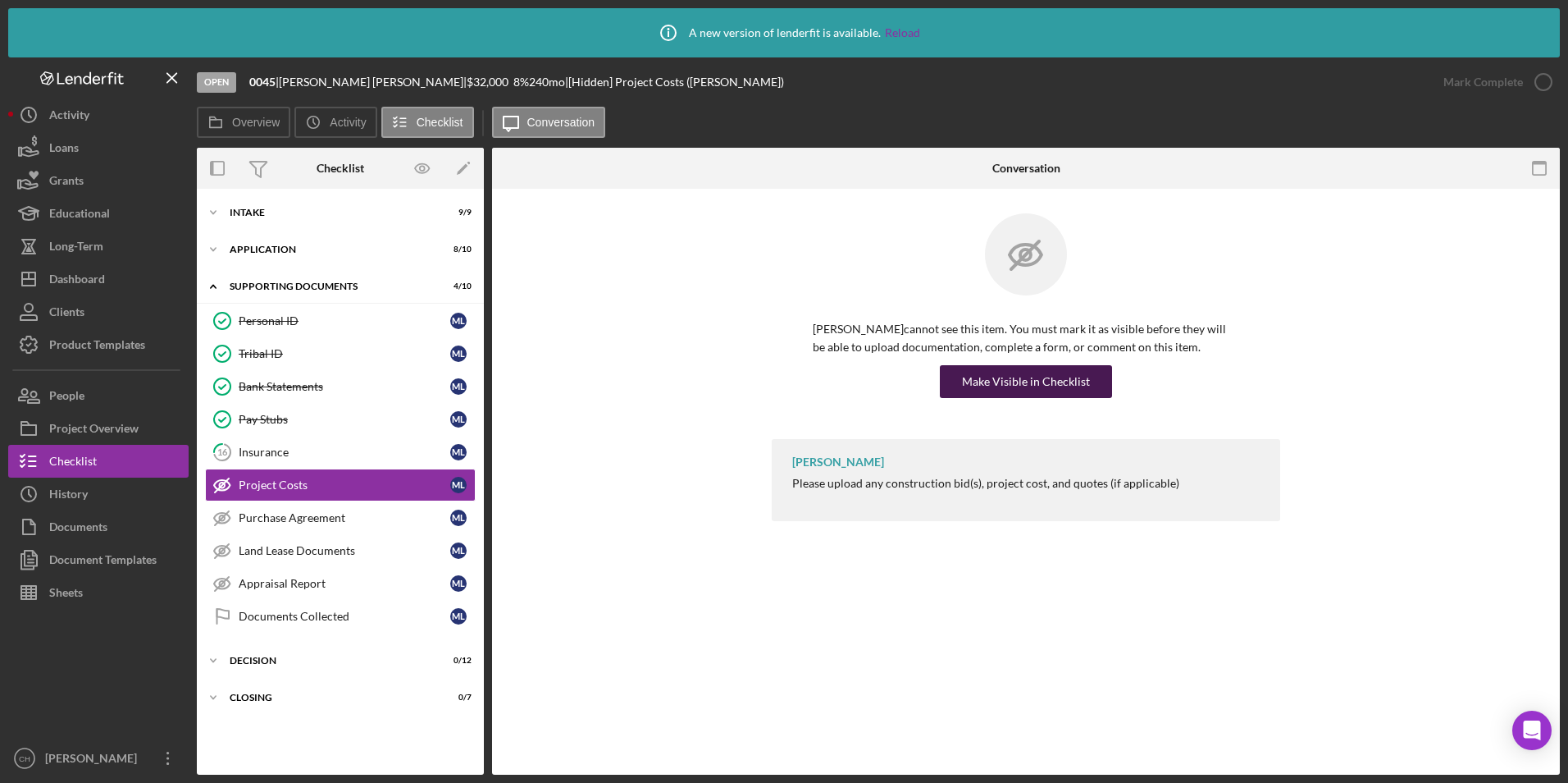
click at [1020, 370] on div "Make Visible in Checklist" at bounding box center [1025, 382] width 128 height 33
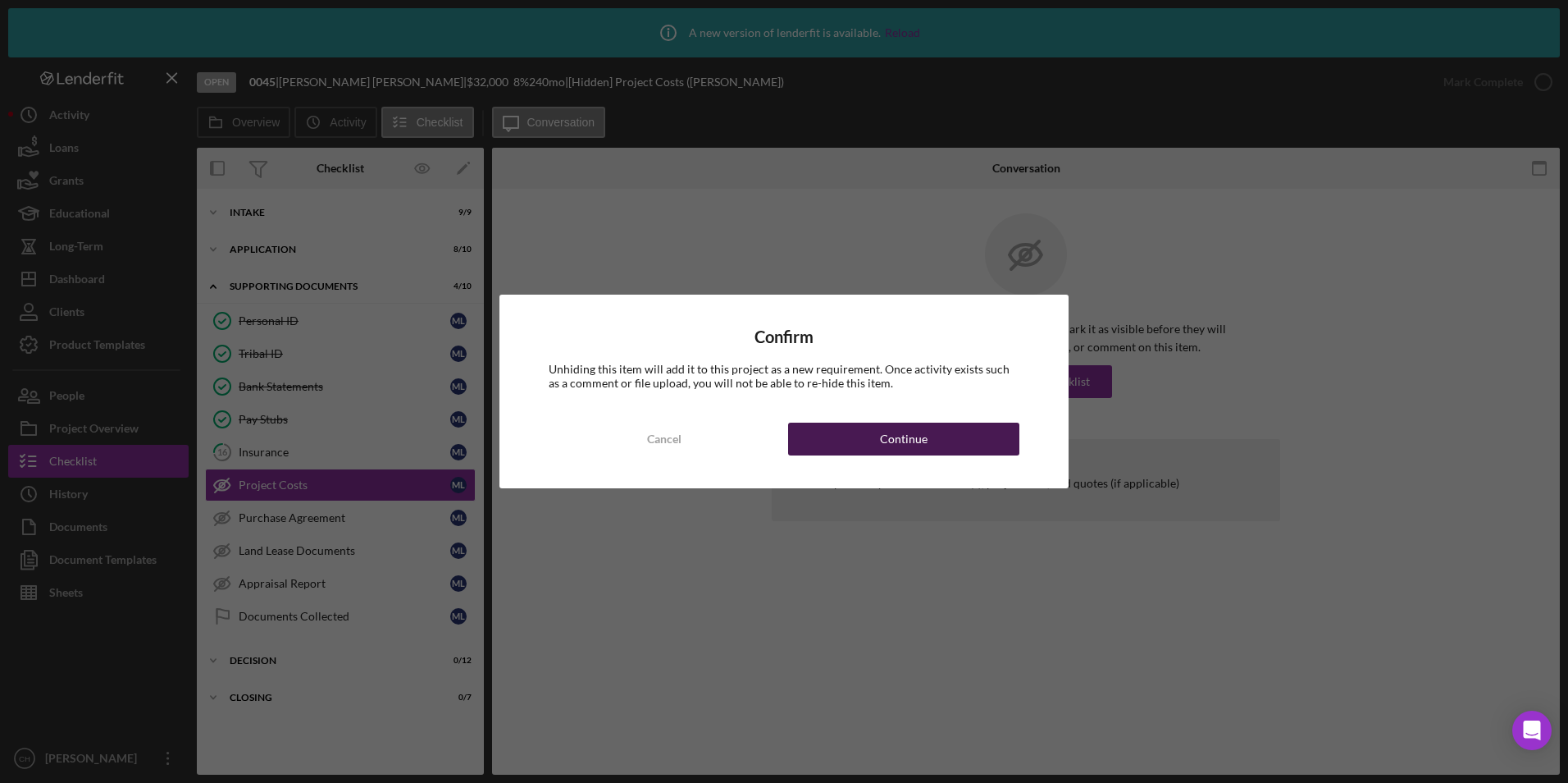
click at [885, 433] on div "Continue" at bounding box center [904, 438] width 47 height 33
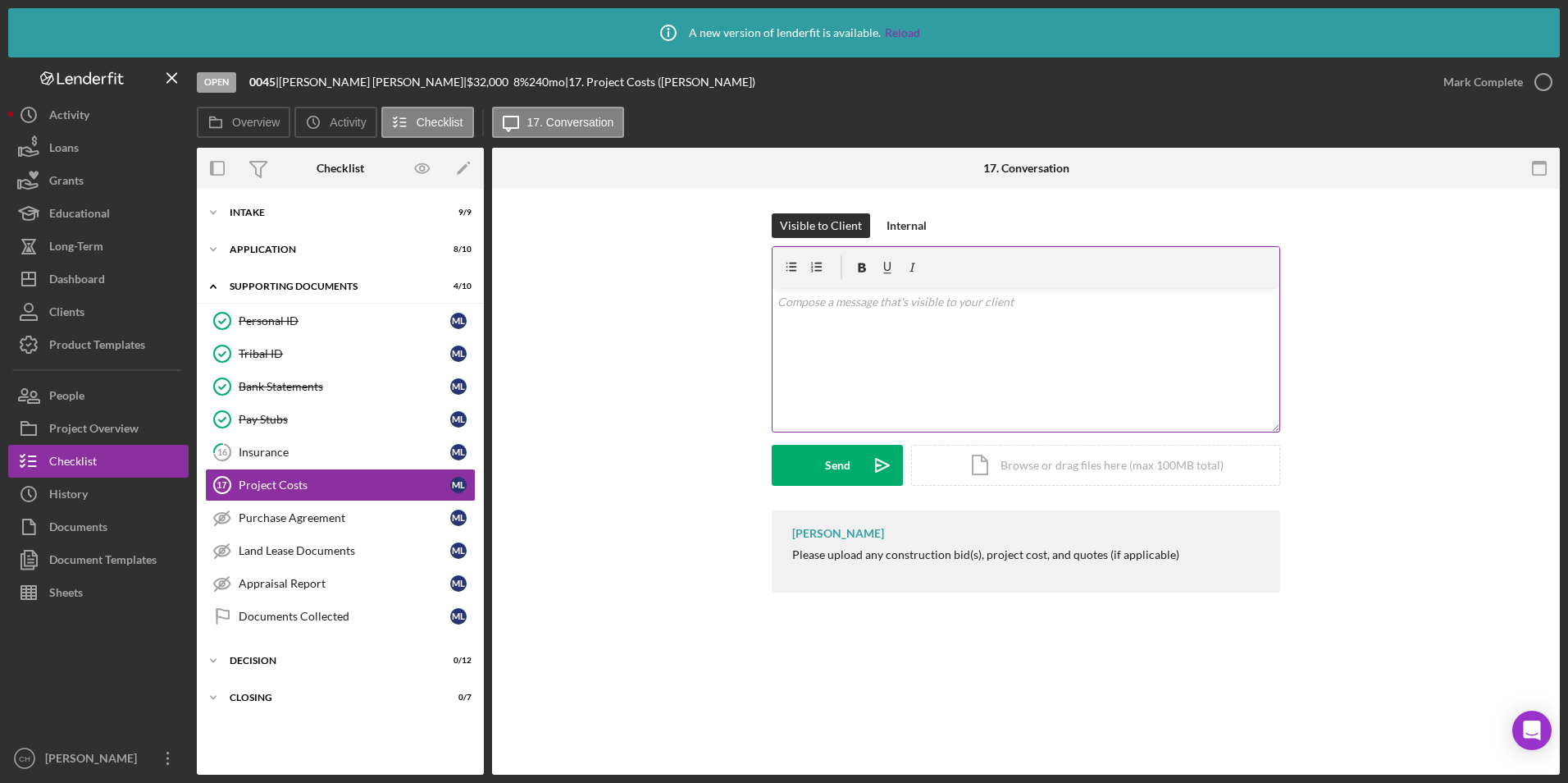
click at [827, 314] on div "v Color teal Color pink Remove color Add row above Add row below Add column bef…" at bounding box center [1025, 360] width 506 height 144
click at [837, 475] on div "Send" at bounding box center [837, 465] width 26 height 41
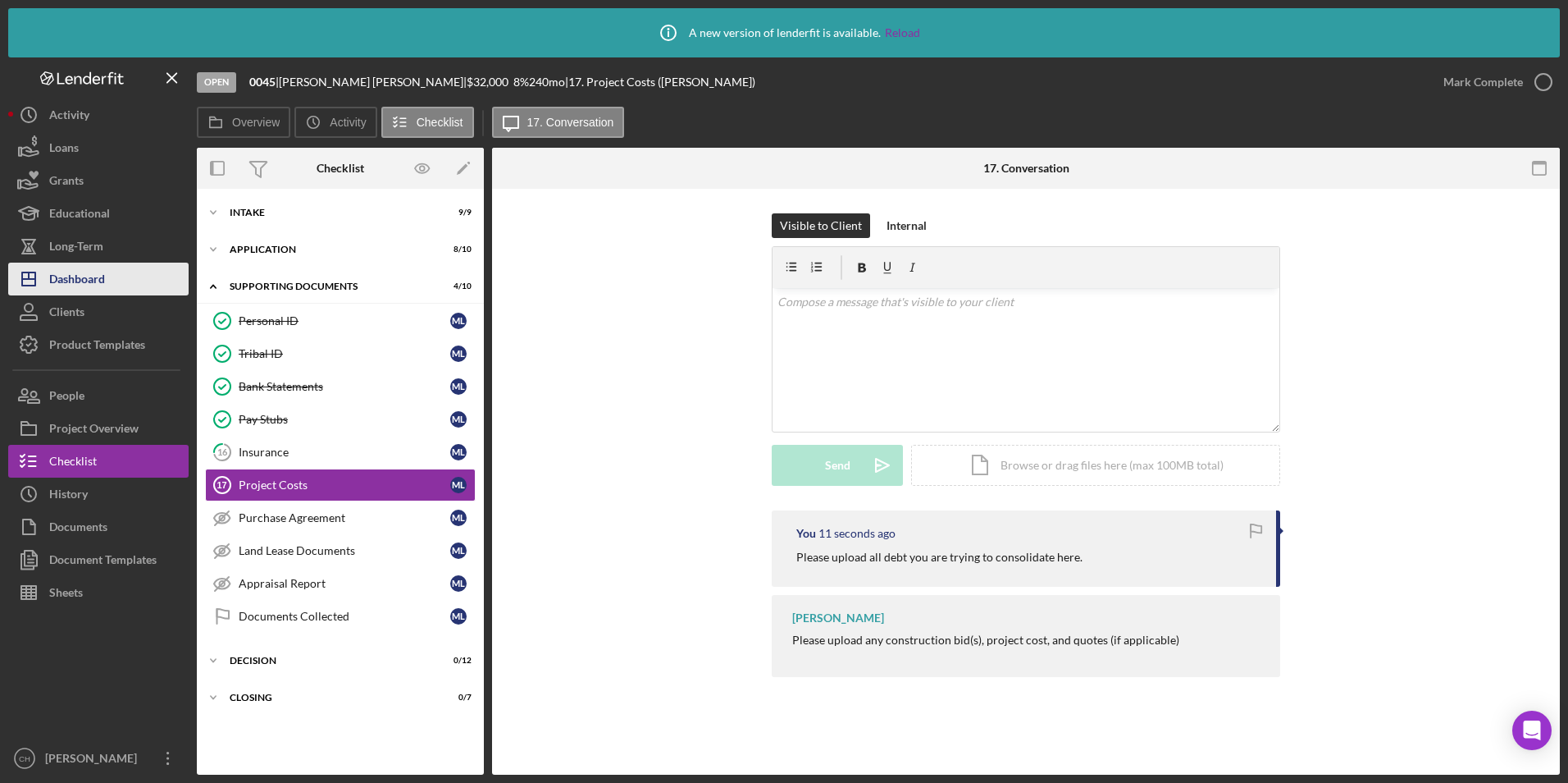
click at [111, 286] on button "Icon/Dashboard Dashboard" at bounding box center [98, 278] width 181 height 33
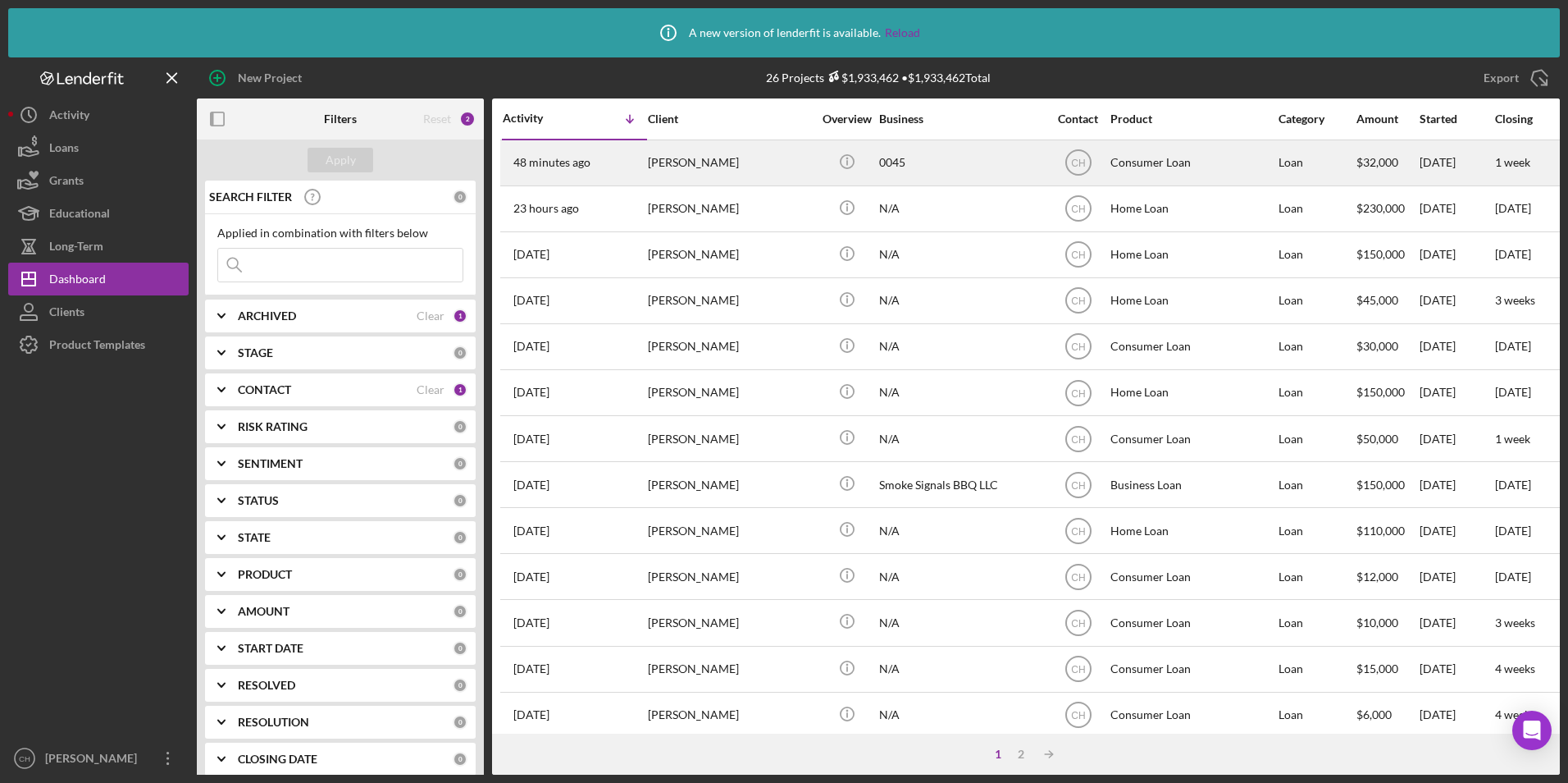
click at [709, 159] on div "[PERSON_NAME]" at bounding box center [730, 163] width 164 height 44
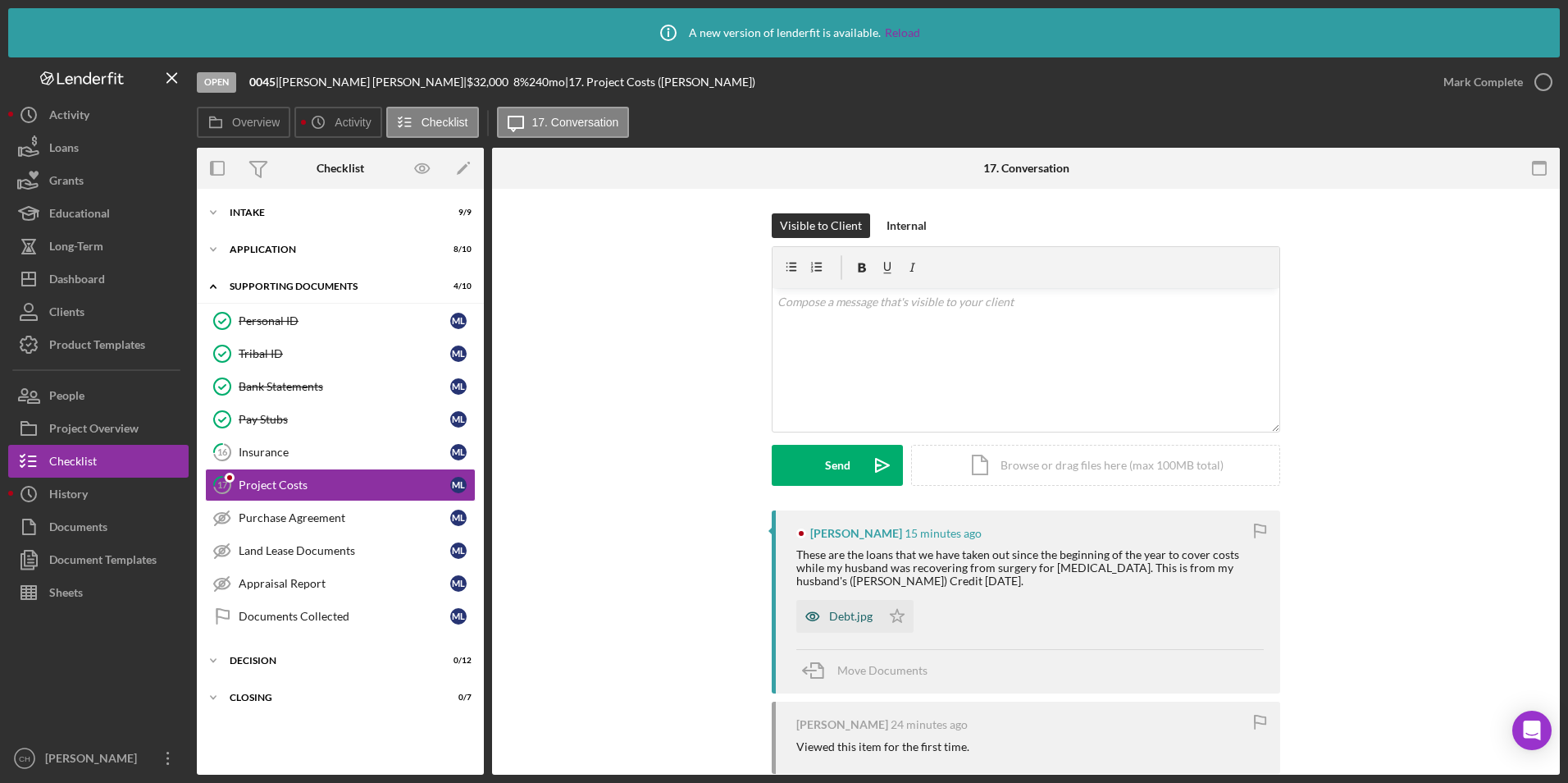
click at [851, 617] on div "Debt.jpg" at bounding box center [851, 616] width 44 height 13
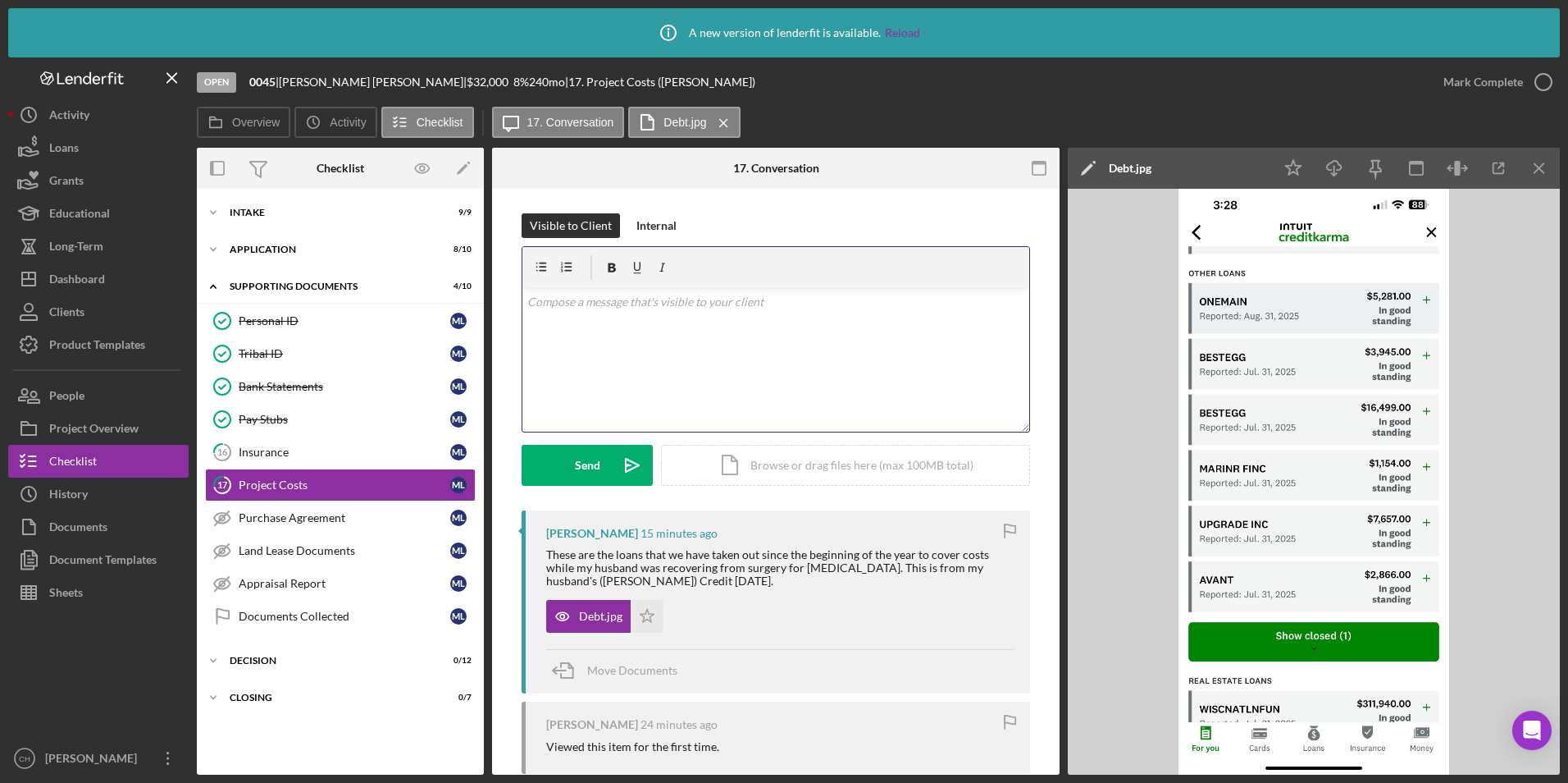
click at [618, 314] on div "v Color teal Color pink Remove color Add row above Add row below Add column bef…" at bounding box center [775, 360] width 506 height 144
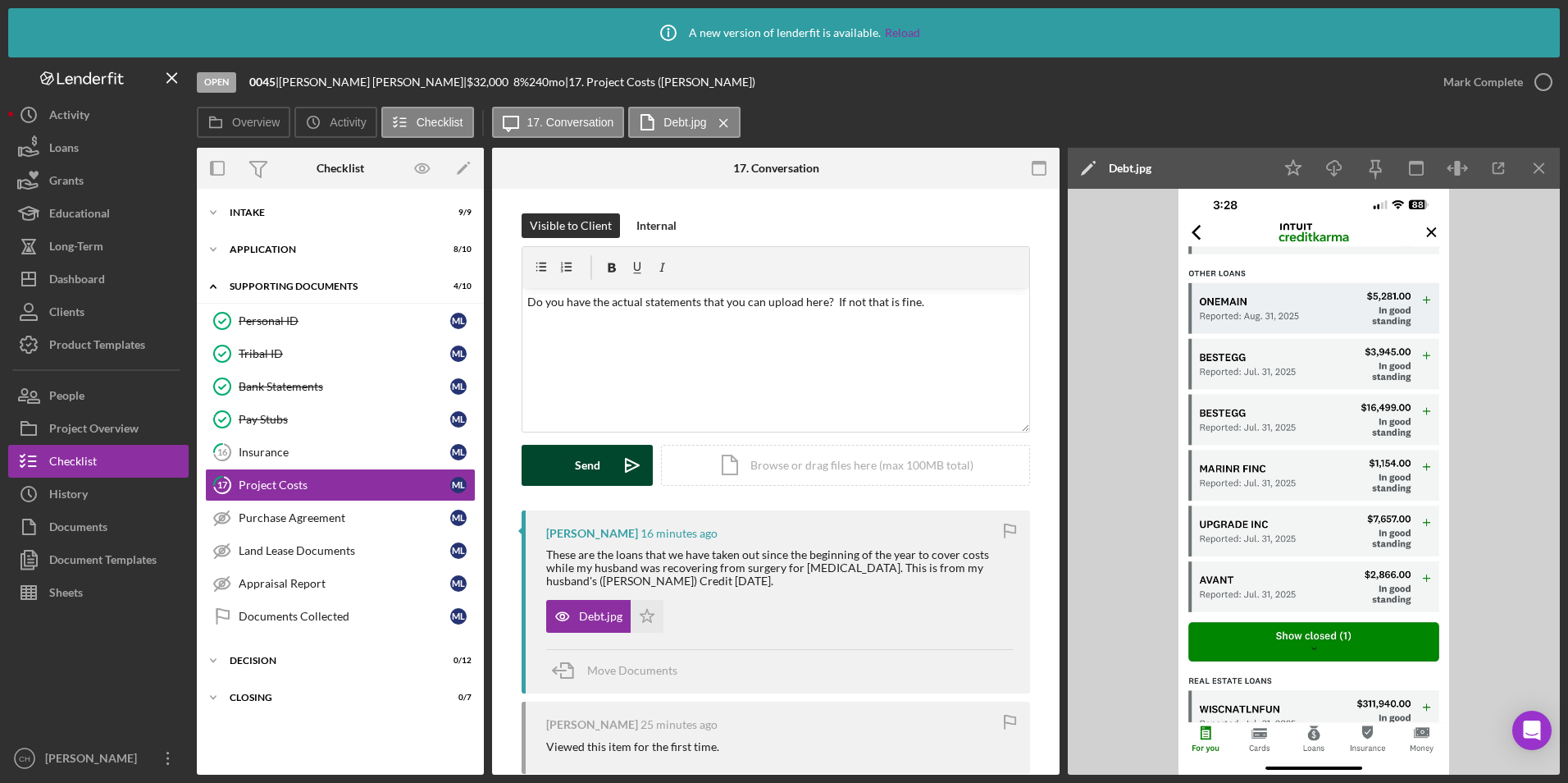
click at [532, 454] on button "Send Icon/icon-invite-send" at bounding box center [587, 465] width 132 height 41
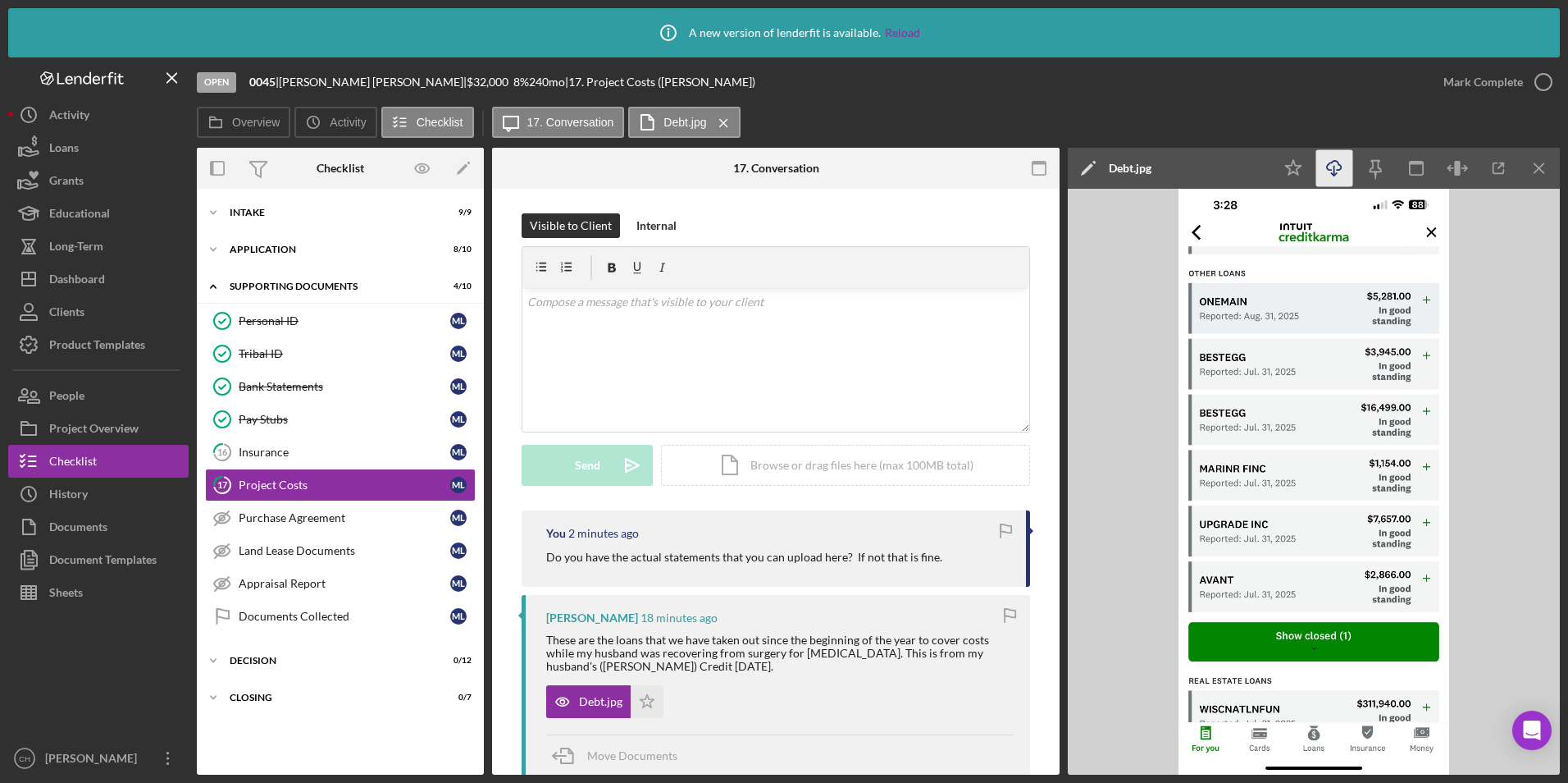
click at [1333, 163] on icon "Icon/Download" at bounding box center [1334, 169] width 37 height 37
click at [1098, 101] on div "Open 0045 | [PERSON_NAME] | $32,000 $32,000 8 % 240 mo | 17. Project Costs ([PE…" at bounding box center [812, 82] width 1230 height 49
click at [645, 697] on polygon "button" at bounding box center [647, 701] width 14 height 13
